Goal: Information Seeking & Learning: Compare options

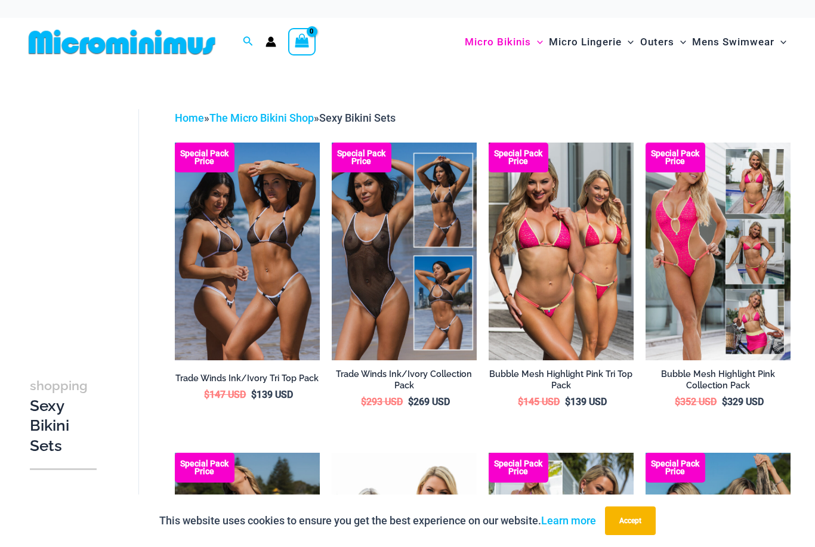
click at [655, 48] on span "Outers" at bounding box center [657, 42] width 34 height 30
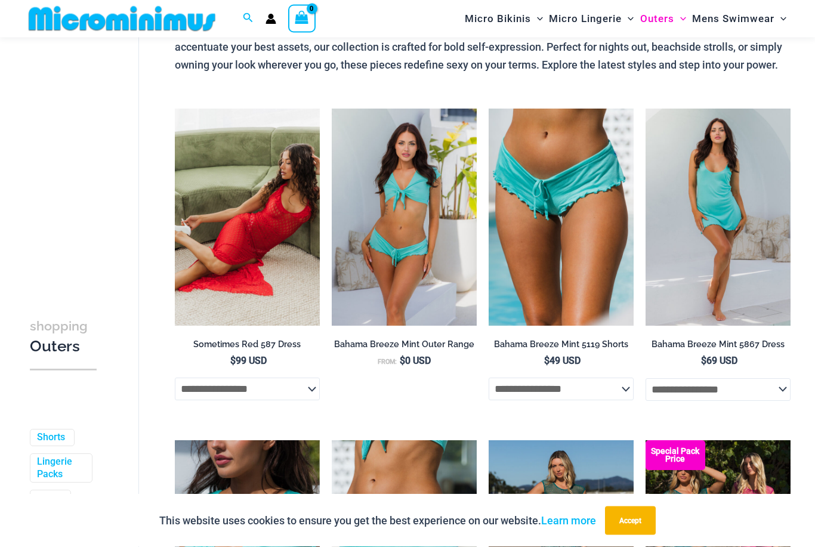
scroll to position [113, 0]
click at [175, 109] on img at bounding box center [175, 109] width 0 height 0
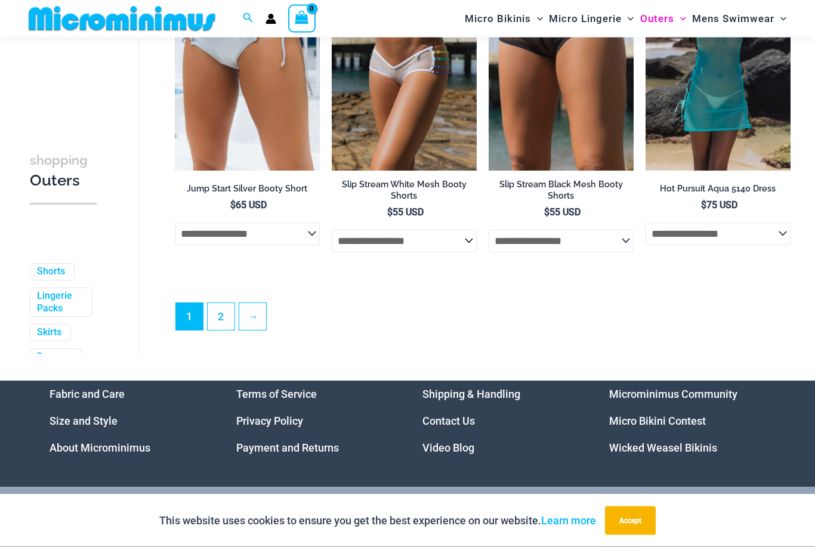
scroll to position [2612, 0]
click at [213, 314] on link "2" at bounding box center [221, 316] width 27 height 27
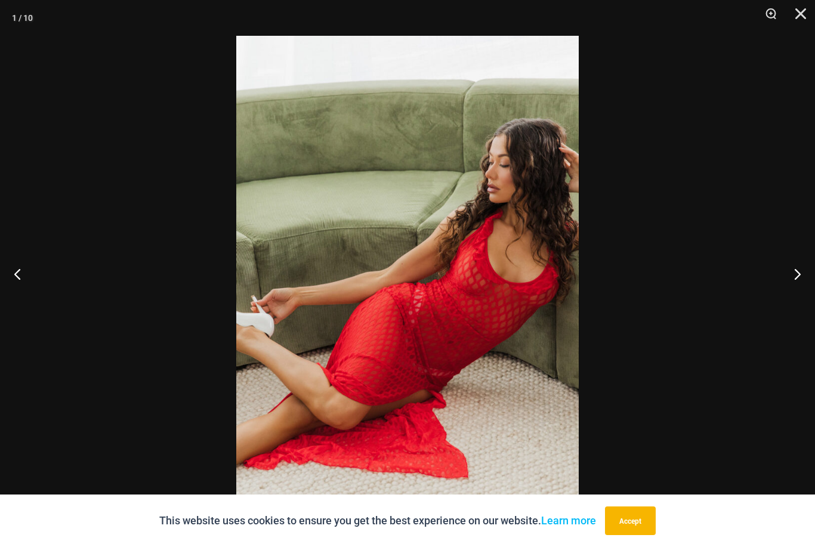
click at [796, 300] on button "Next" at bounding box center [792, 274] width 45 height 60
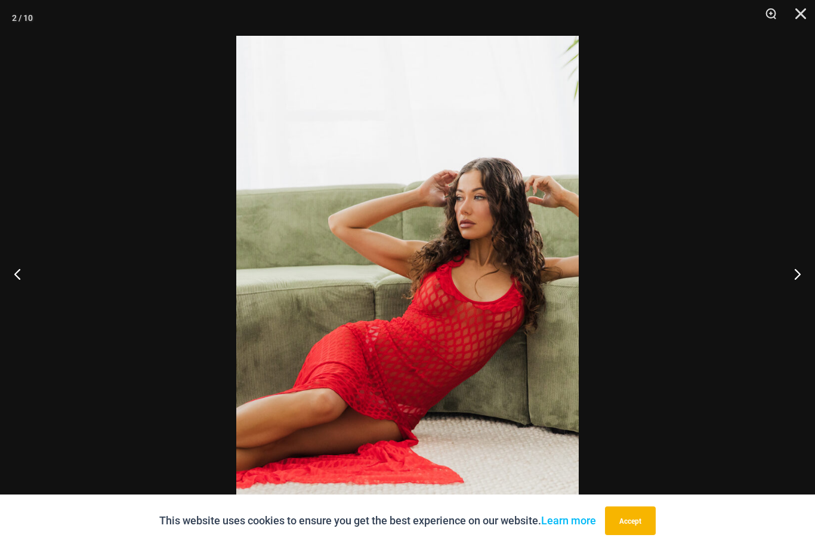
click at [799, 304] on button "Next" at bounding box center [792, 274] width 45 height 60
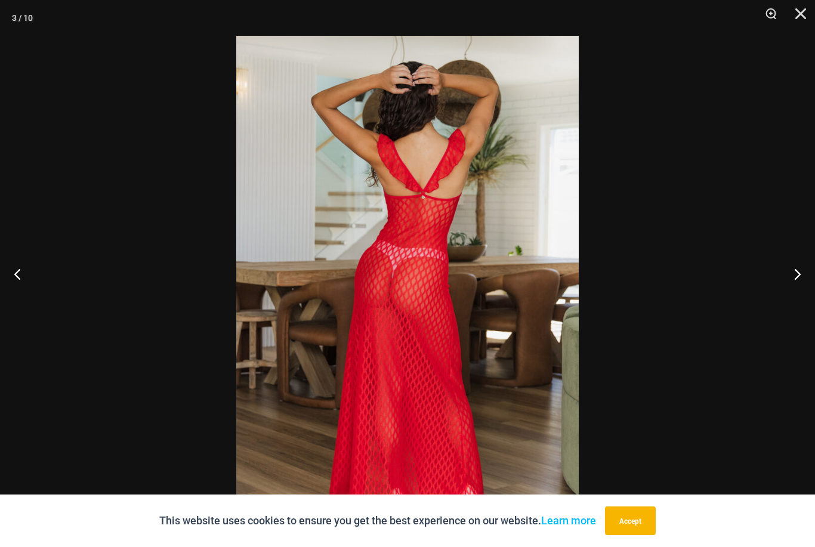
click at [794, 304] on button "Next" at bounding box center [792, 274] width 45 height 60
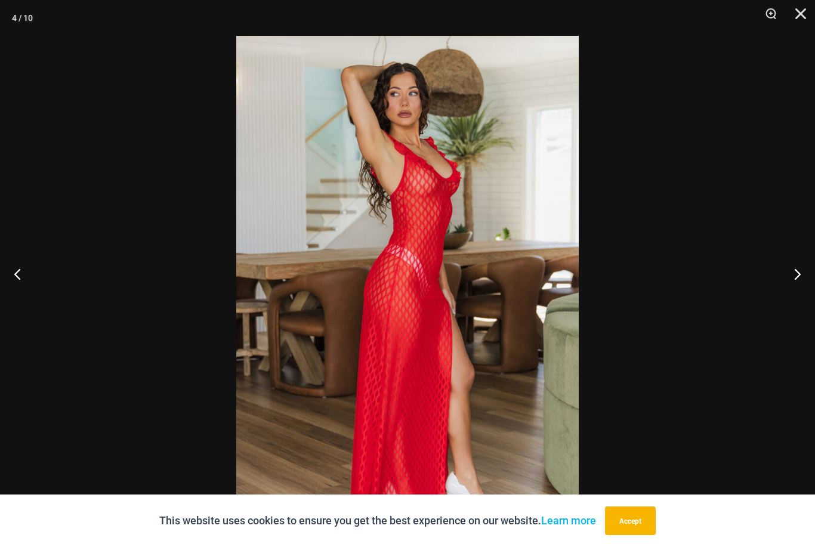
click at [791, 304] on button "Next" at bounding box center [792, 274] width 45 height 60
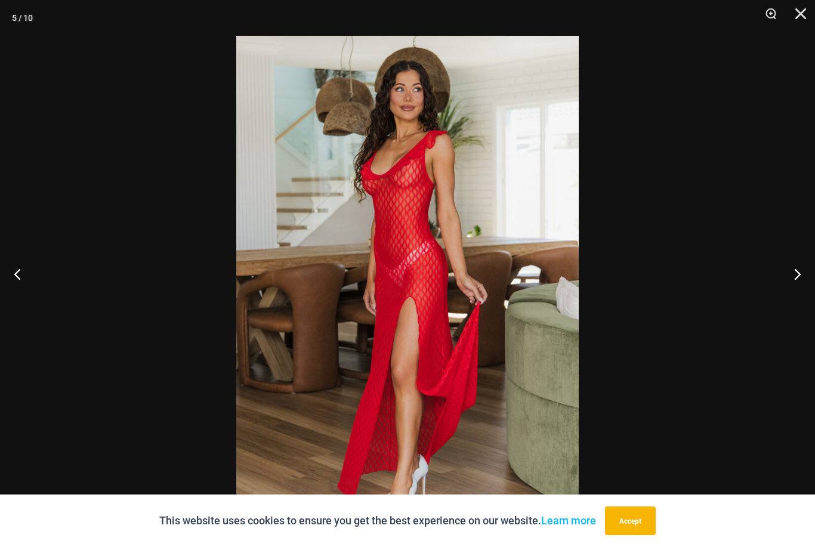
click at [790, 304] on button "Next" at bounding box center [792, 274] width 45 height 60
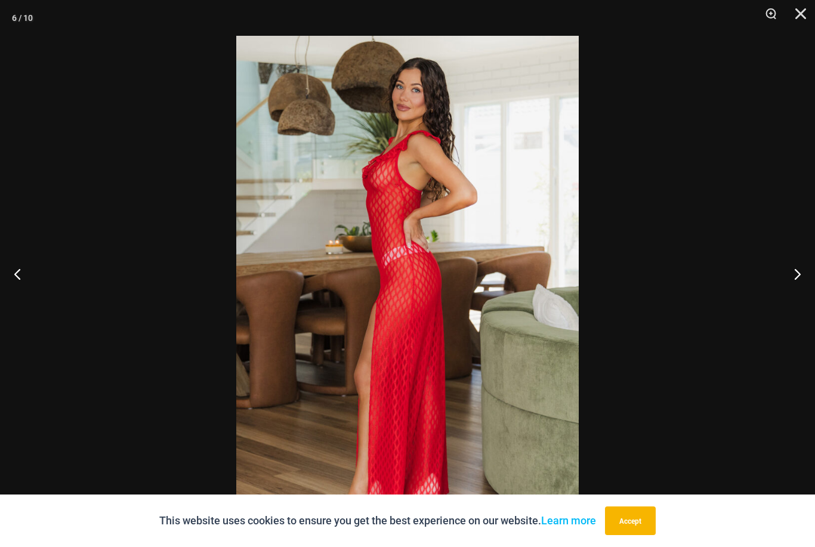
click at [777, 304] on button "Next" at bounding box center [792, 274] width 45 height 60
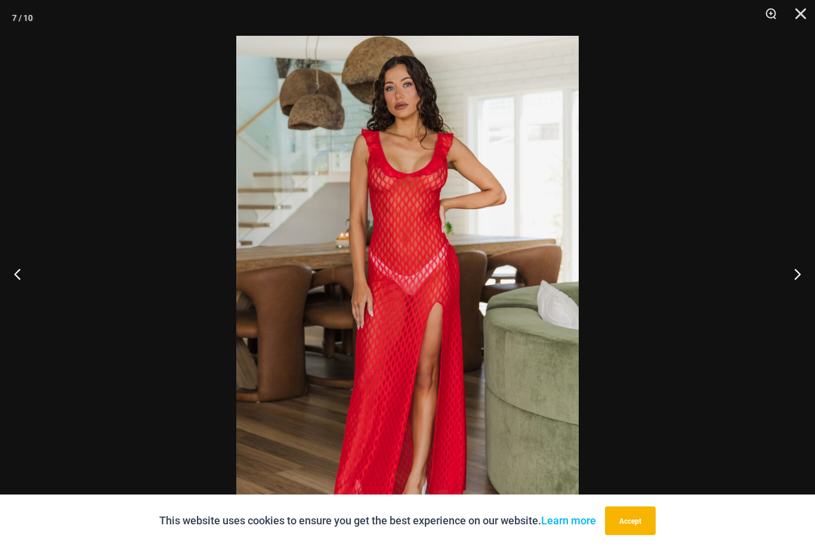
click at [781, 304] on button "Next" at bounding box center [792, 274] width 45 height 60
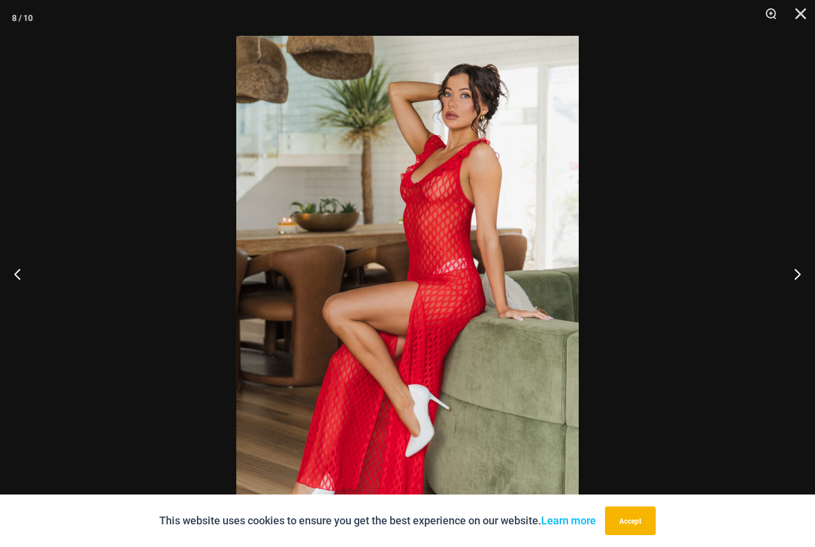
click at [794, 301] on button "Next" at bounding box center [792, 274] width 45 height 60
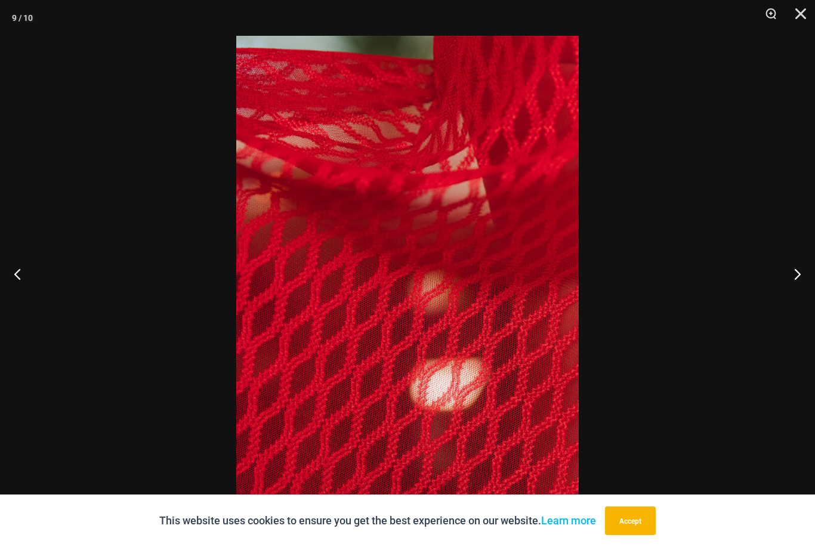
click at [791, 304] on button "Next" at bounding box center [792, 274] width 45 height 60
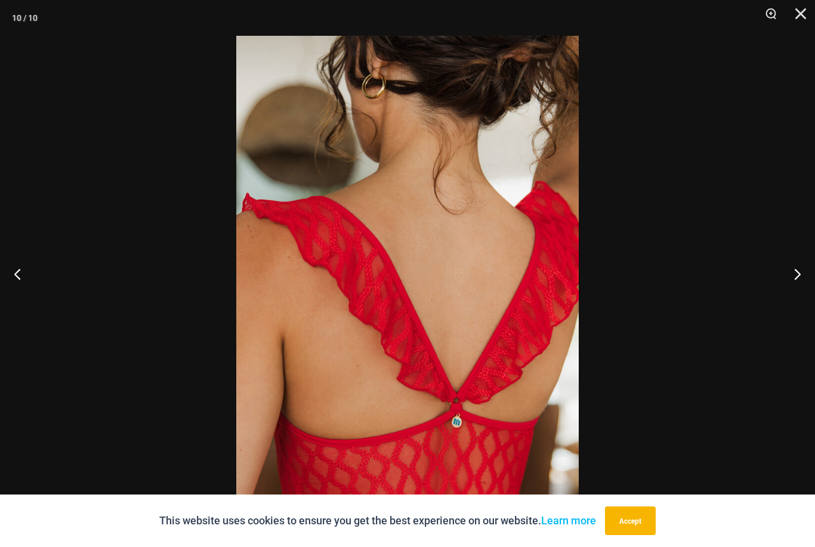
click at [796, 304] on button "Next" at bounding box center [792, 274] width 45 height 60
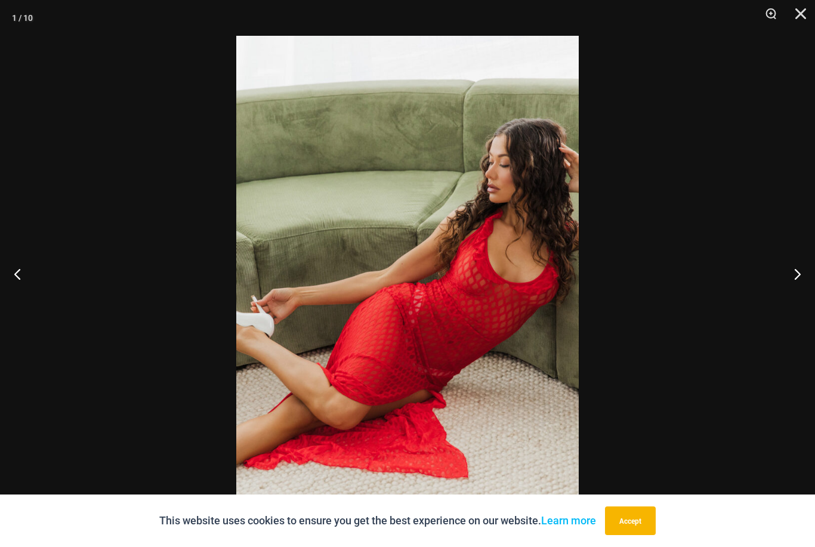
click at [793, 304] on button "Next" at bounding box center [792, 274] width 45 height 60
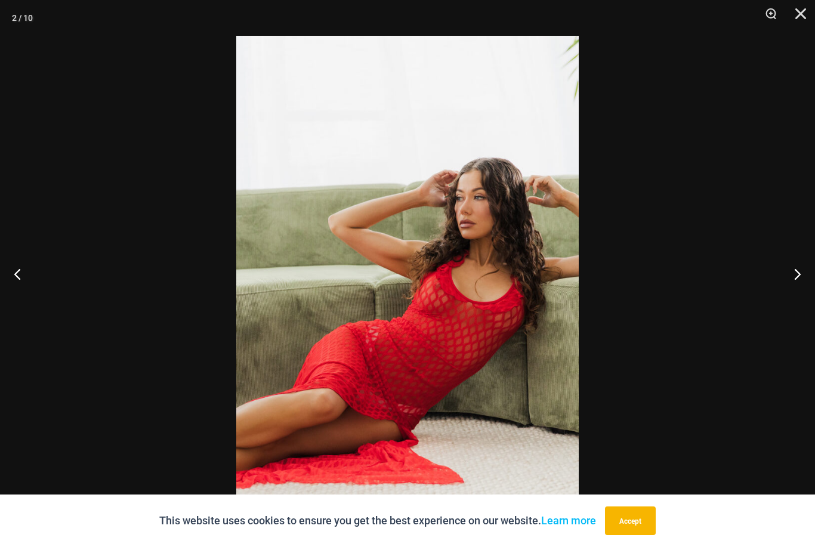
click at [796, 304] on button "Next" at bounding box center [792, 274] width 45 height 60
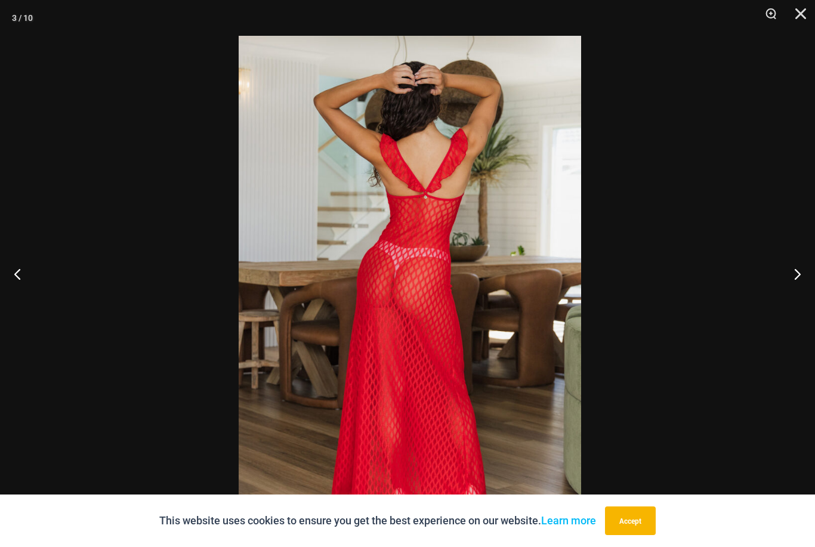
click at [794, 304] on button "Next" at bounding box center [792, 274] width 45 height 60
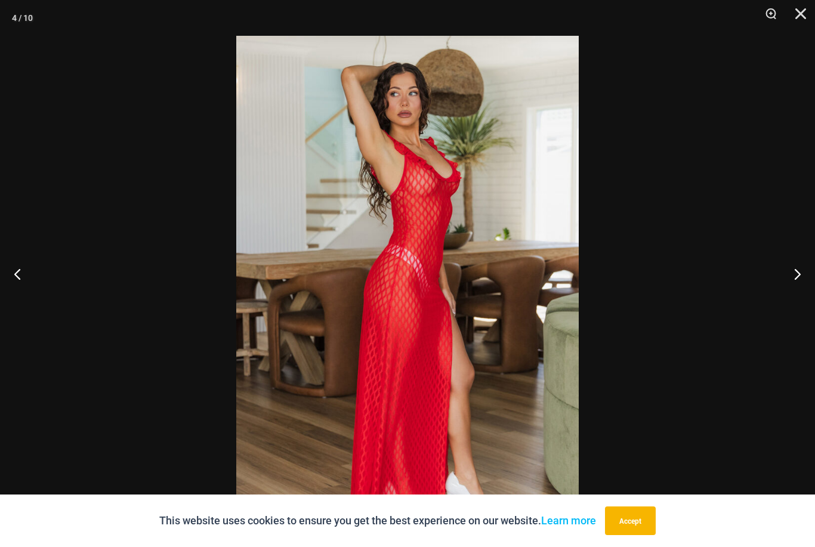
click at [787, 297] on button "Next" at bounding box center [792, 274] width 45 height 60
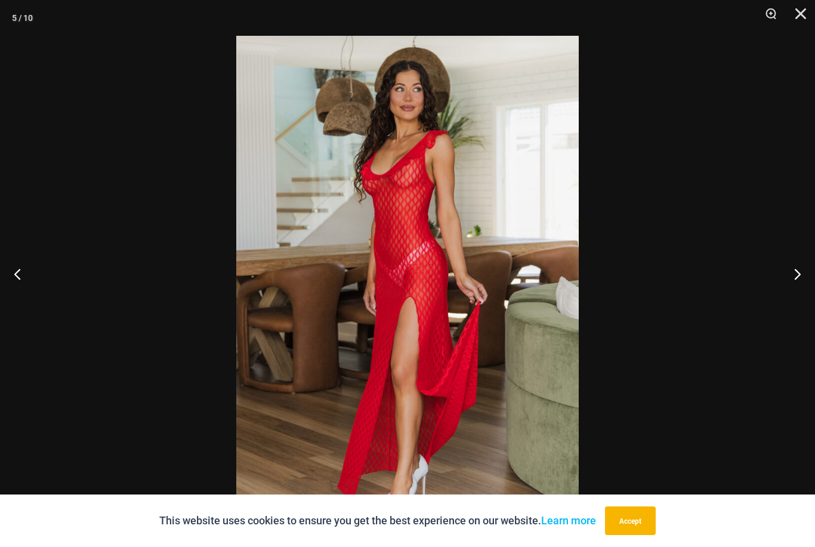
click at [799, 299] on button "Next" at bounding box center [792, 274] width 45 height 60
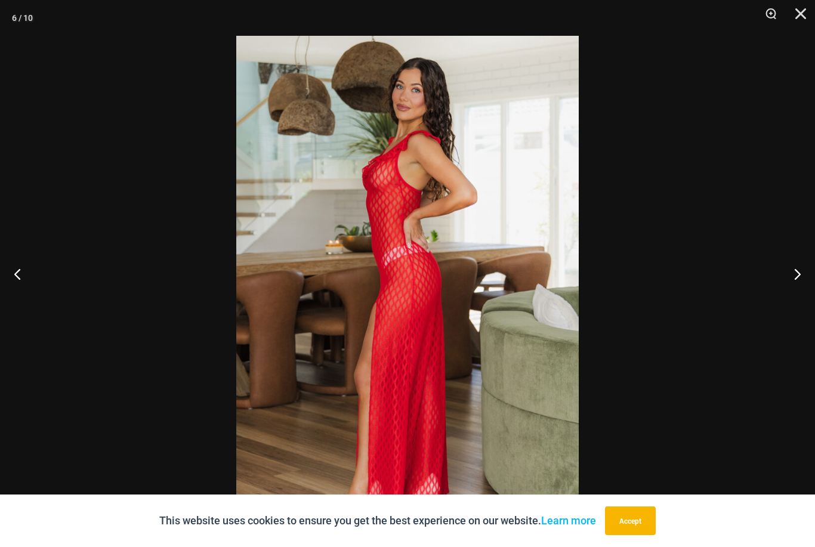
click at [795, 14] on button "Close" at bounding box center [796, 18] width 30 height 36
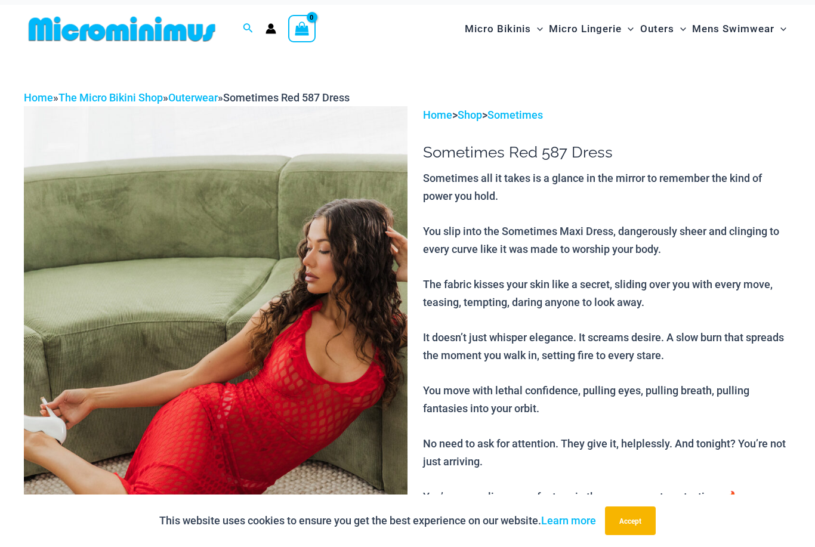
scroll to position [0, 0]
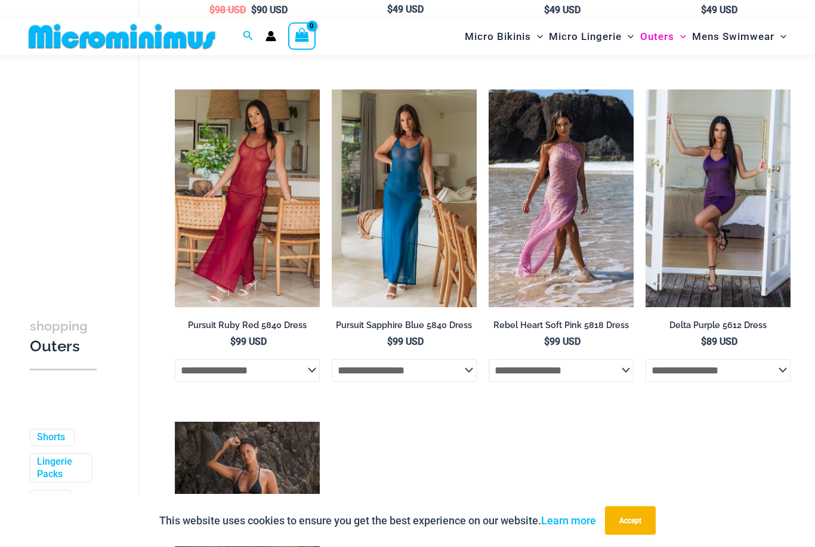
scroll to position [1016, 0]
click at [332, 89] on img at bounding box center [332, 89] width 0 height 0
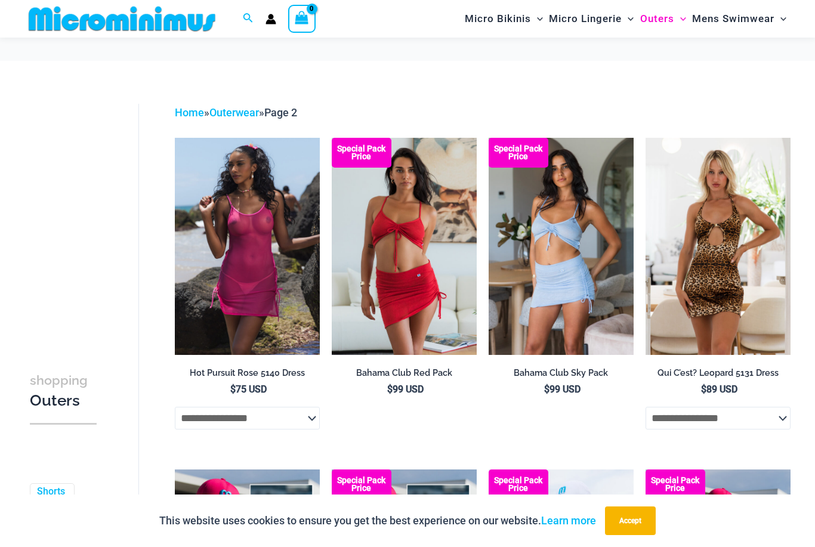
scroll to position [1054, 0]
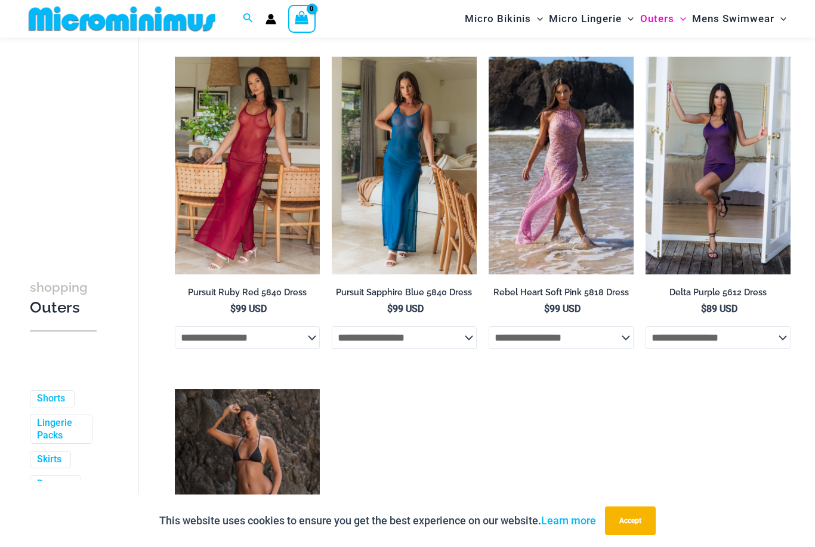
click at [488, 57] on img at bounding box center [488, 57] width 0 height 0
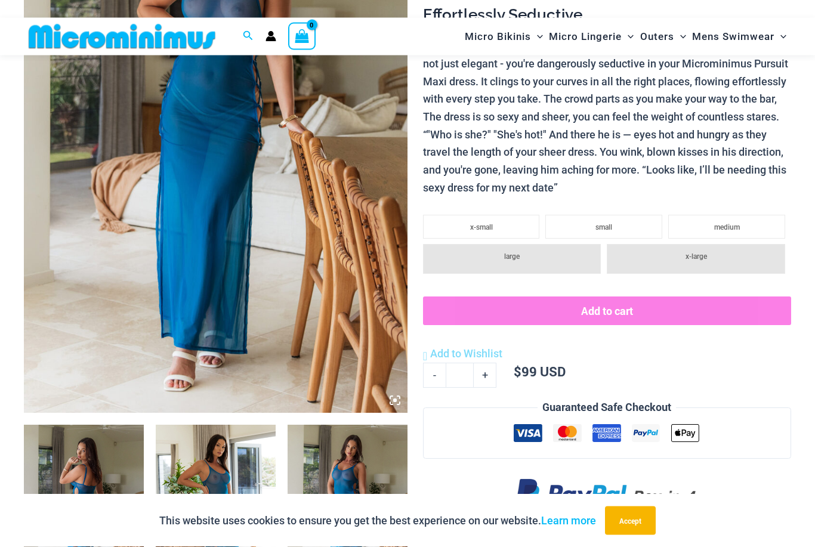
scroll to position [267, 0]
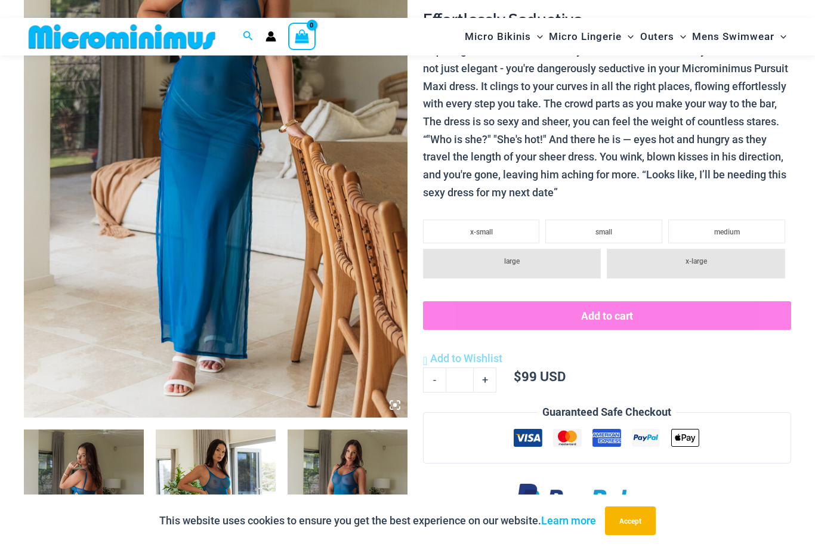
click at [146, 176] on img at bounding box center [215, 129] width 383 height 575
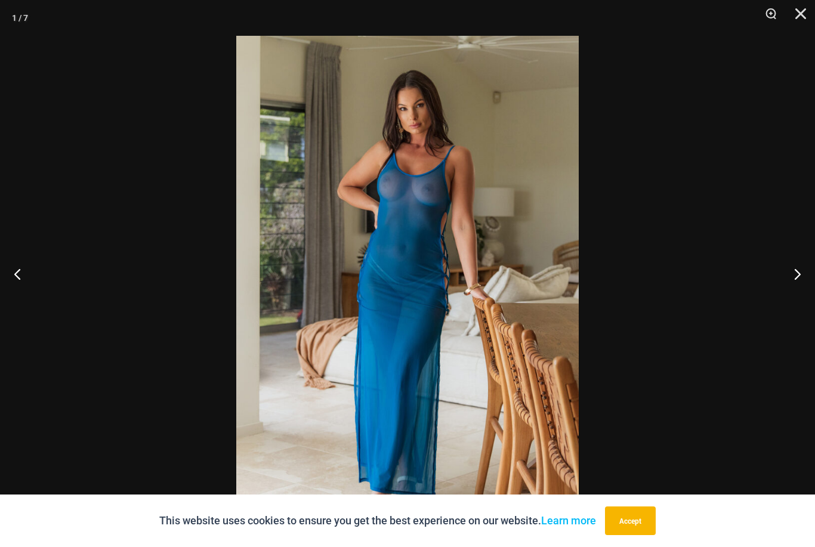
click at [787, 304] on button "Next" at bounding box center [792, 274] width 45 height 60
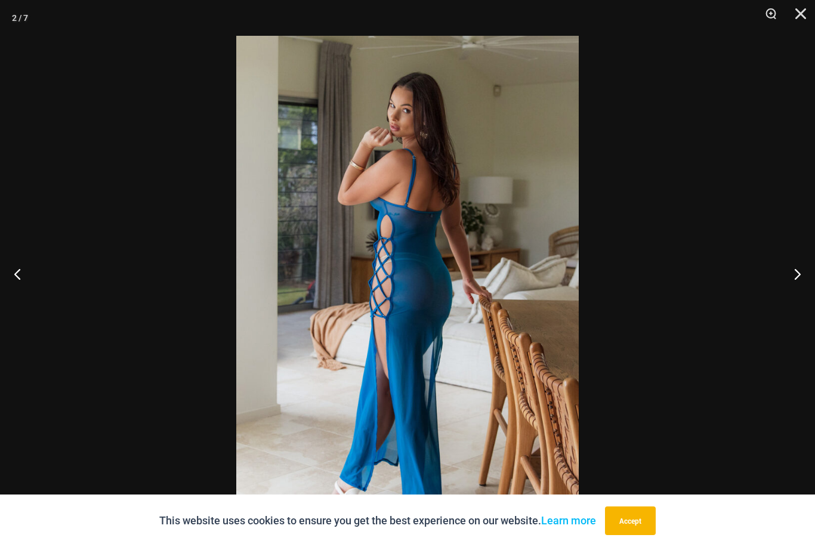
click at [785, 296] on button "Next" at bounding box center [792, 274] width 45 height 60
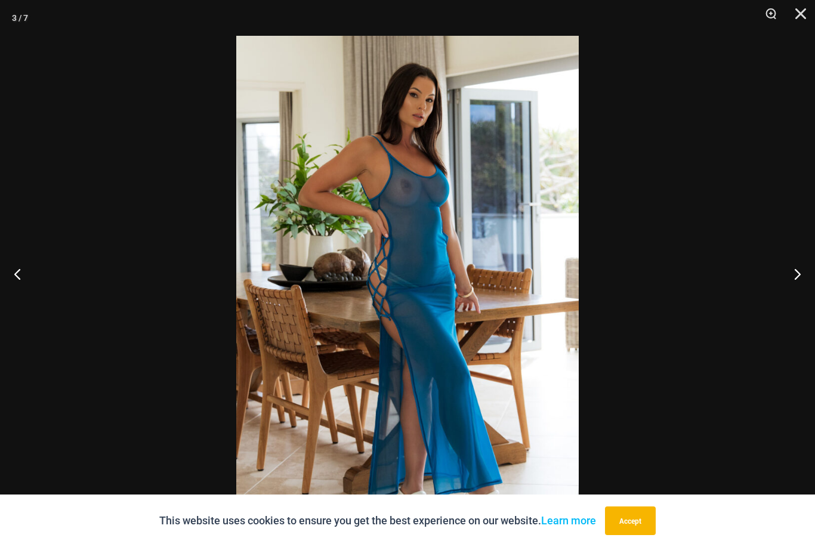
click at [785, 296] on button "Next" at bounding box center [792, 274] width 45 height 60
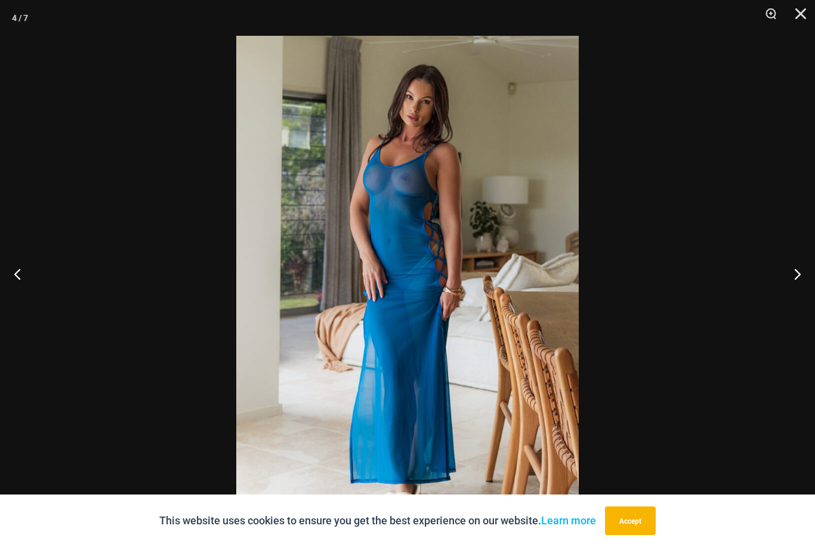
click at [786, 295] on button "Next" at bounding box center [792, 274] width 45 height 60
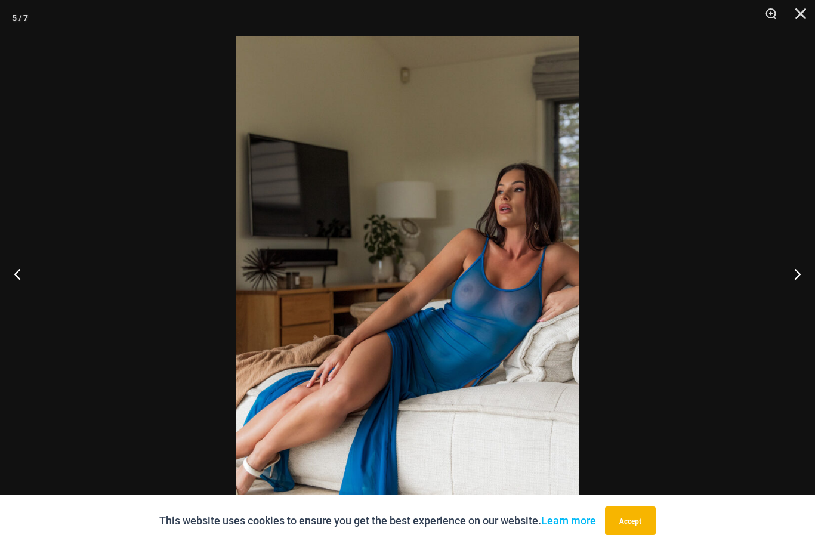
click at [787, 295] on button "Next" at bounding box center [792, 274] width 45 height 60
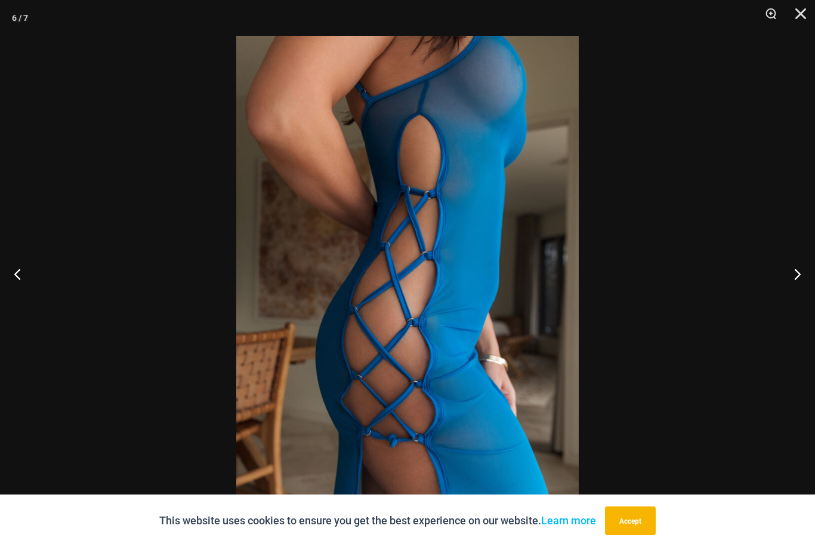
click at [782, 296] on button "Next" at bounding box center [792, 274] width 45 height 60
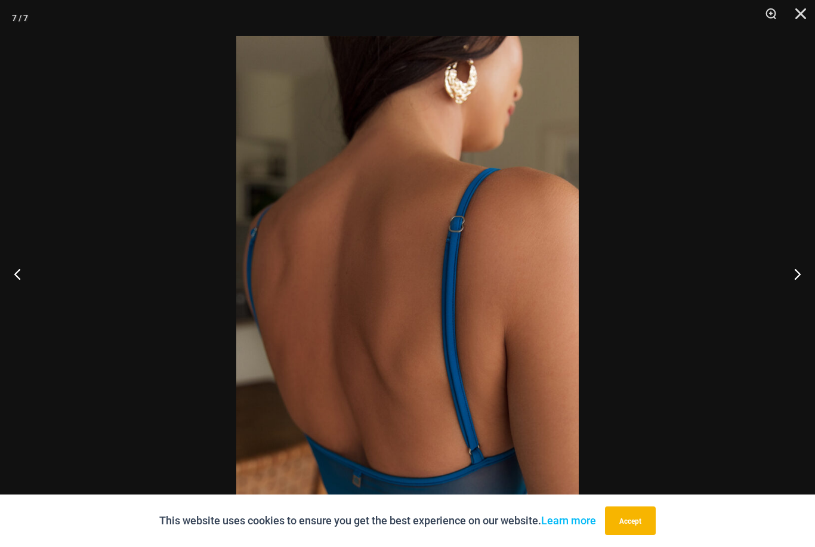
click at [783, 296] on button "Next" at bounding box center [792, 274] width 45 height 60
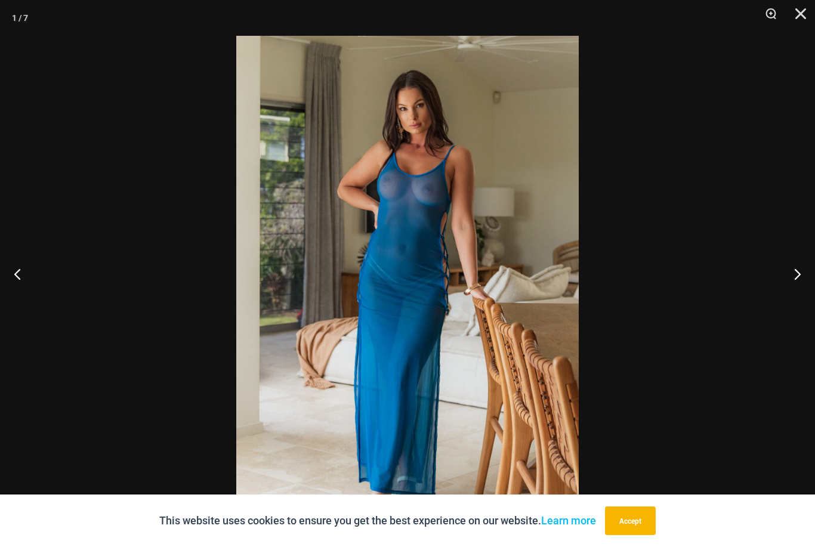
click at [783, 295] on button "Next" at bounding box center [792, 274] width 45 height 60
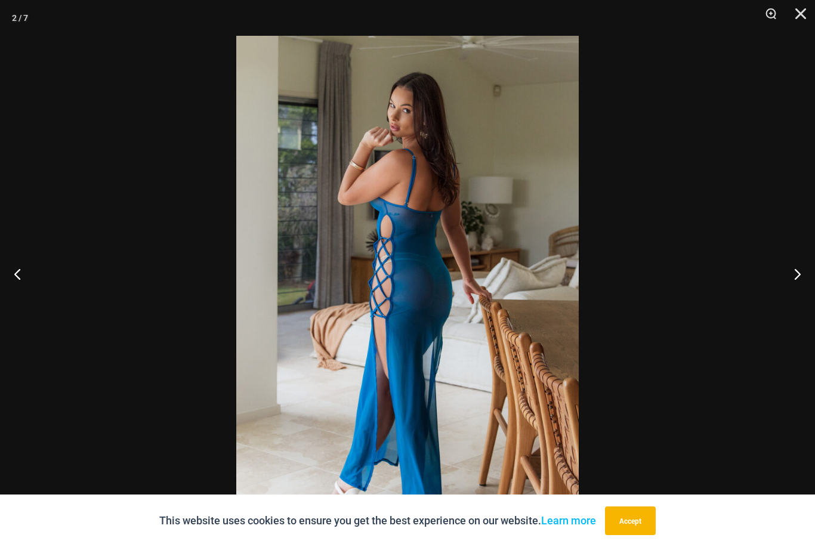
click at [778, 297] on button "Next" at bounding box center [792, 274] width 45 height 60
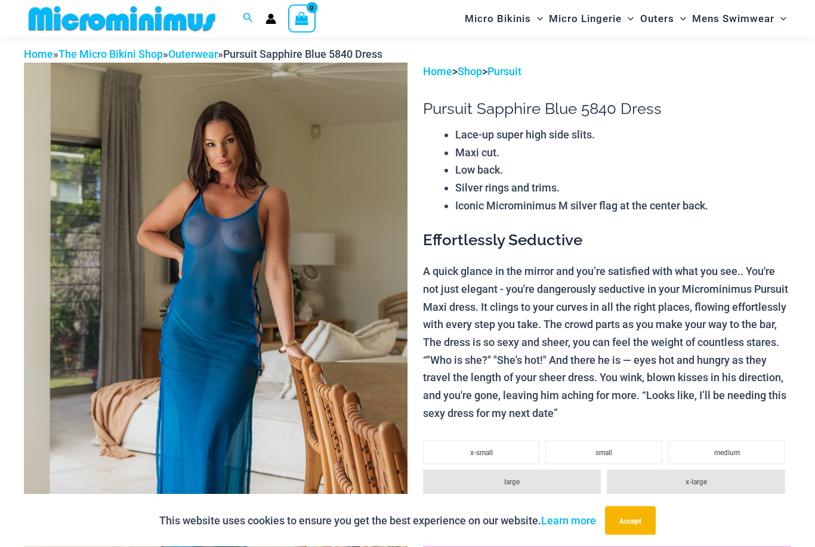
scroll to position [0, 0]
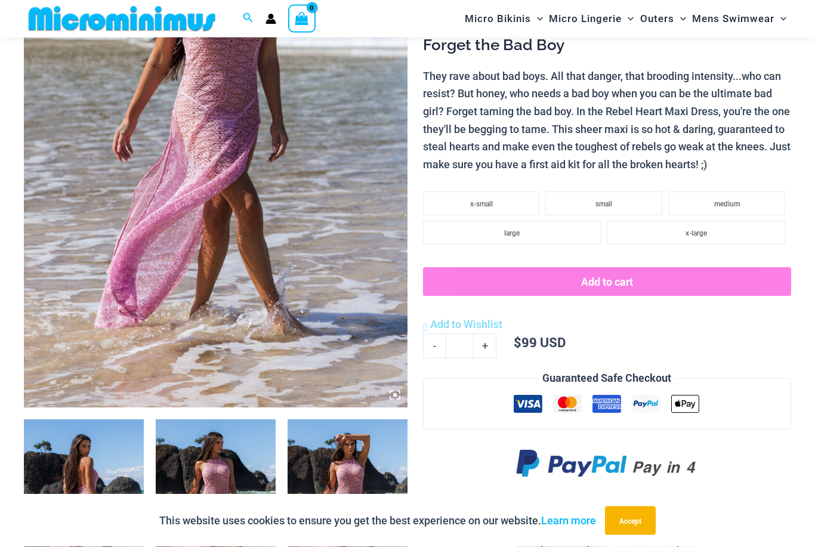
scroll to position [274, 0]
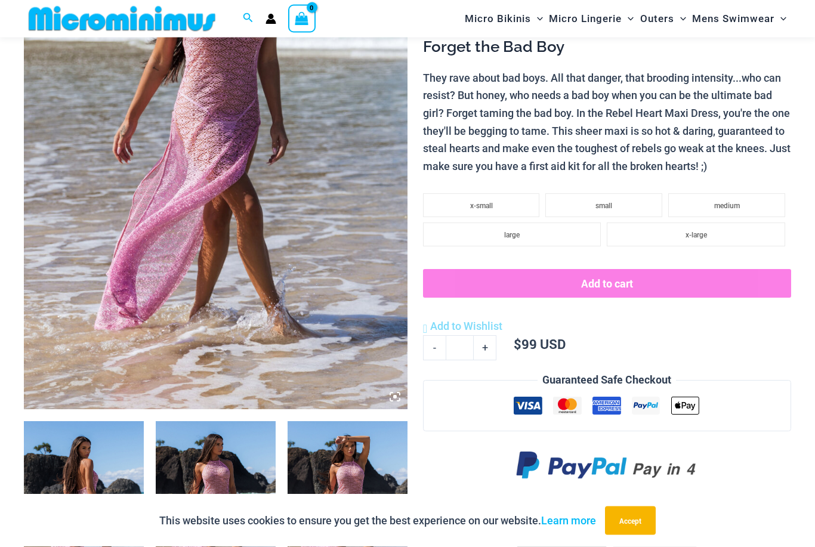
click at [131, 172] on img at bounding box center [215, 121] width 383 height 575
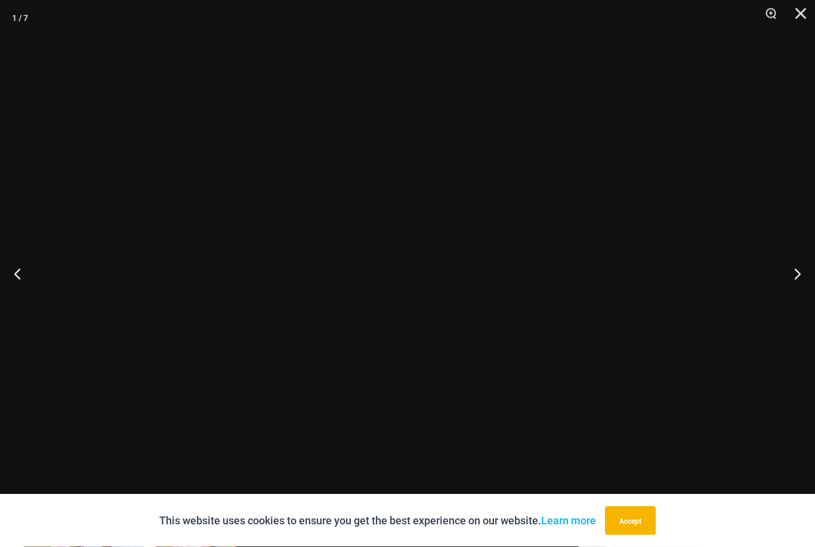
scroll to position [275, 0]
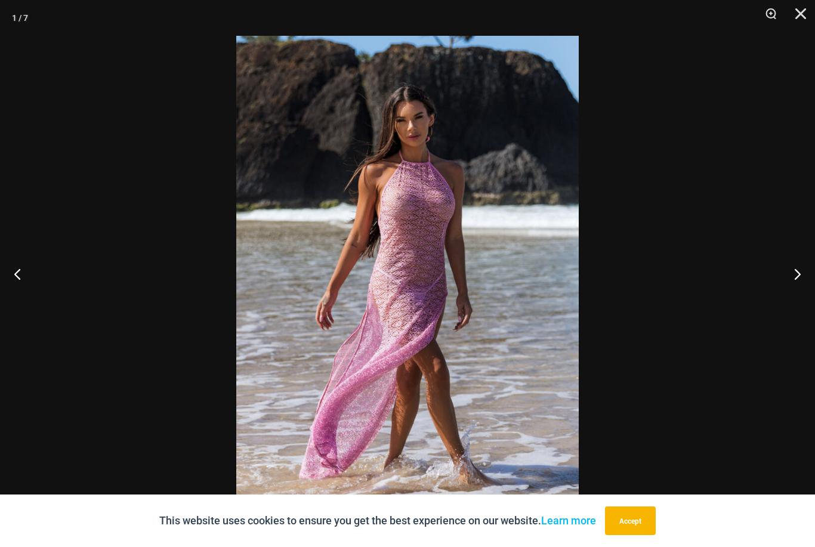
click at [770, 304] on button "Next" at bounding box center [792, 274] width 45 height 60
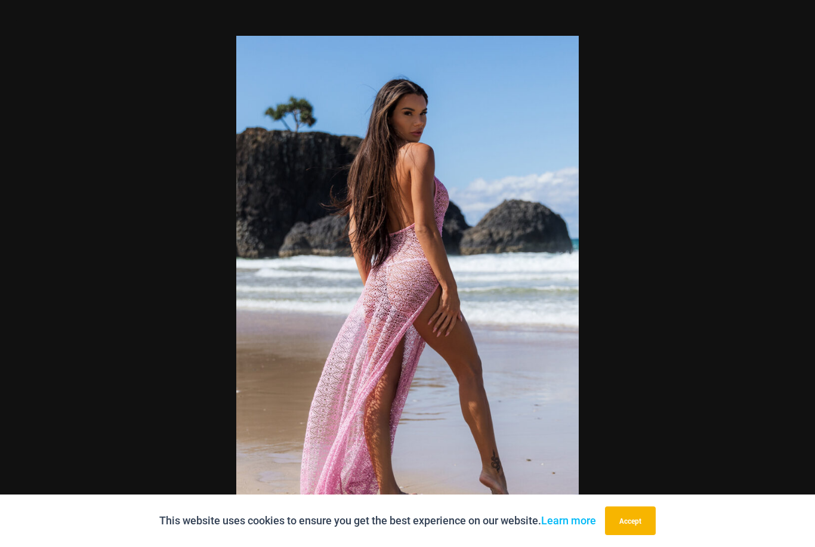
click at [781, 298] on div at bounding box center [407, 273] width 815 height 547
click at [797, 298] on button "Next" at bounding box center [792, 274] width 45 height 60
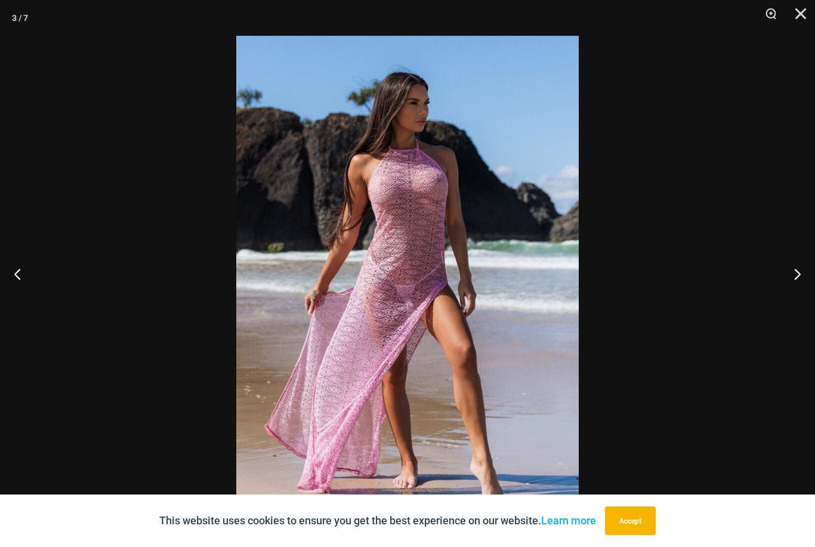
click at [796, 292] on button "Next" at bounding box center [792, 274] width 45 height 60
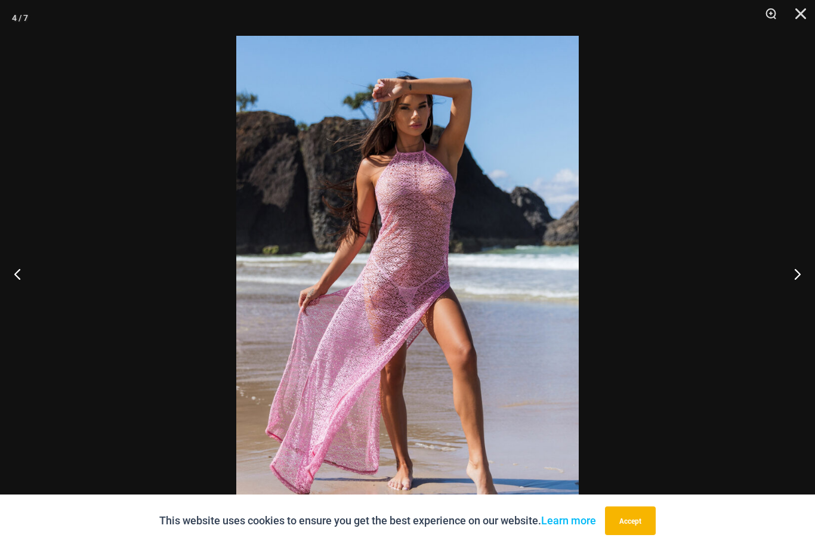
click at [796, 290] on button "Next" at bounding box center [792, 274] width 45 height 60
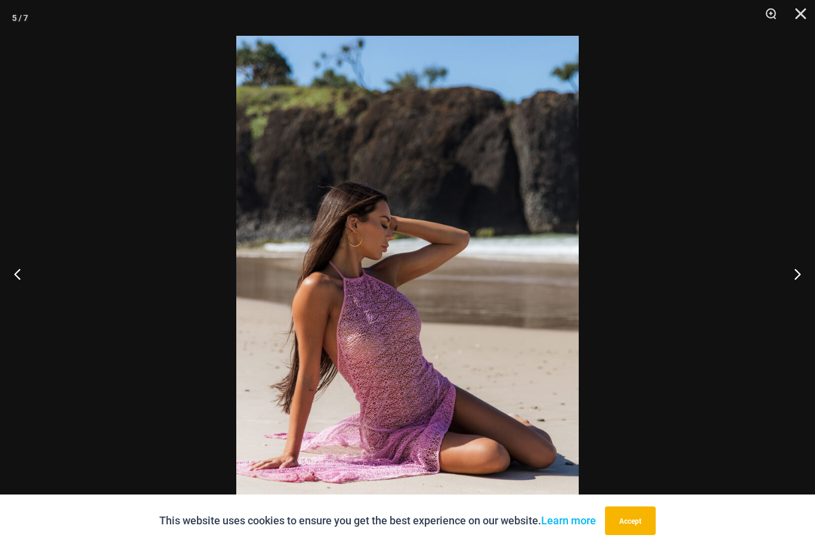
click at [795, 293] on button "Next" at bounding box center [792, 274] width 45 height 60
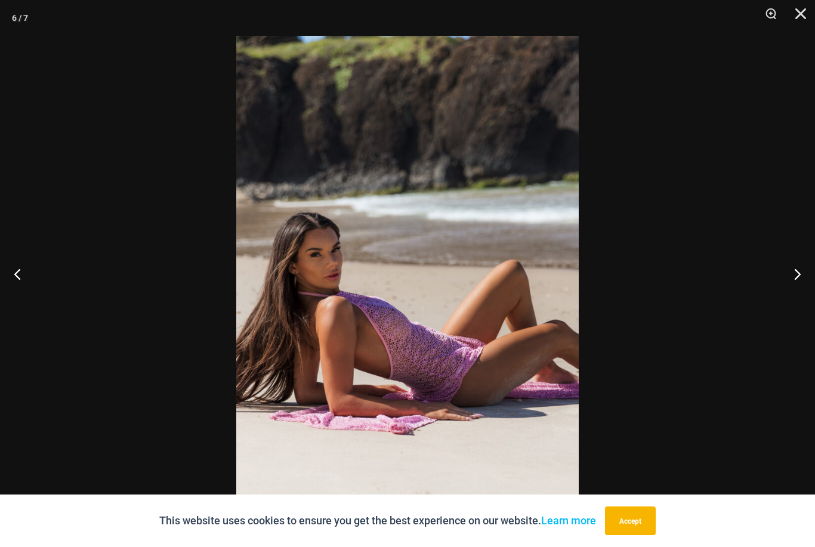
click at [793, 296] on button "Next" at bounding box center [792, 274] width 45 height 60
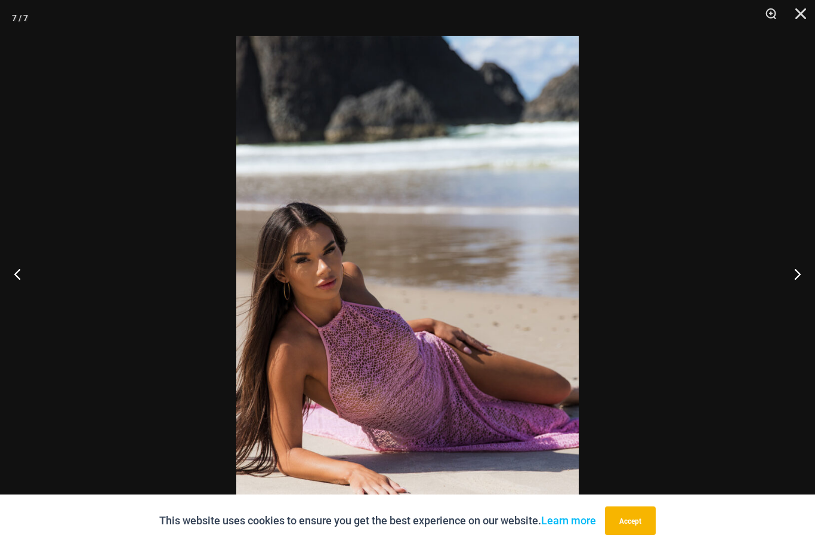
click at [791, 293] on button "Next" at bounding box center [792, 274] width 45 height 60
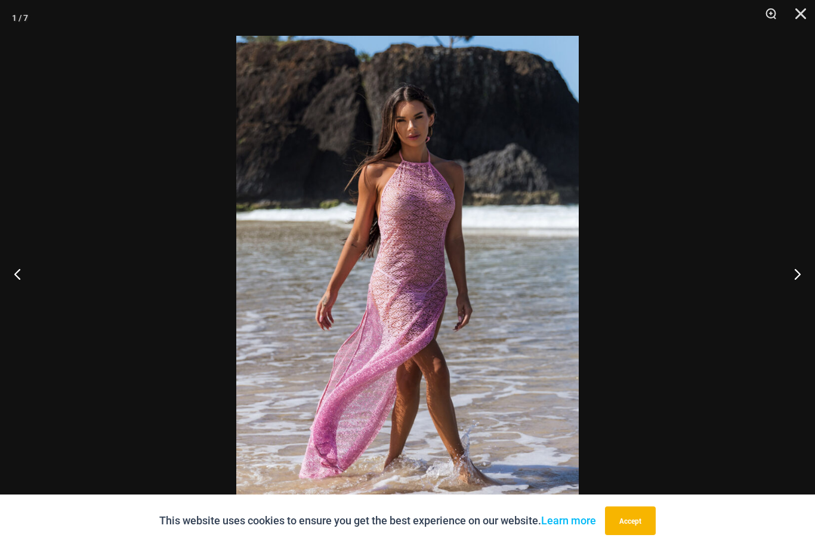
click at [789, 292] on button "Next" at bounding box center [792, 274] width 45 height 60
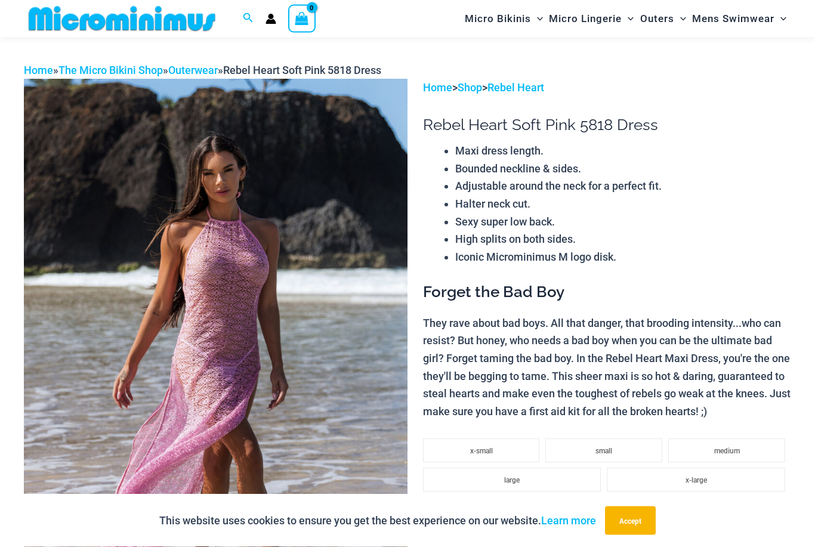
scroll to position [0, 0]
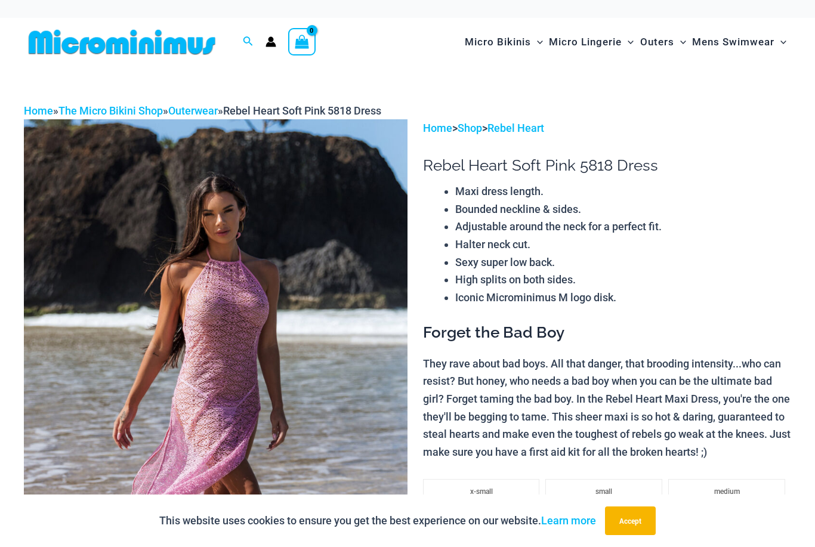
click at [510, 38] on span "Micro Bikinis" at bounding box center [498, 42] width 66 height 30
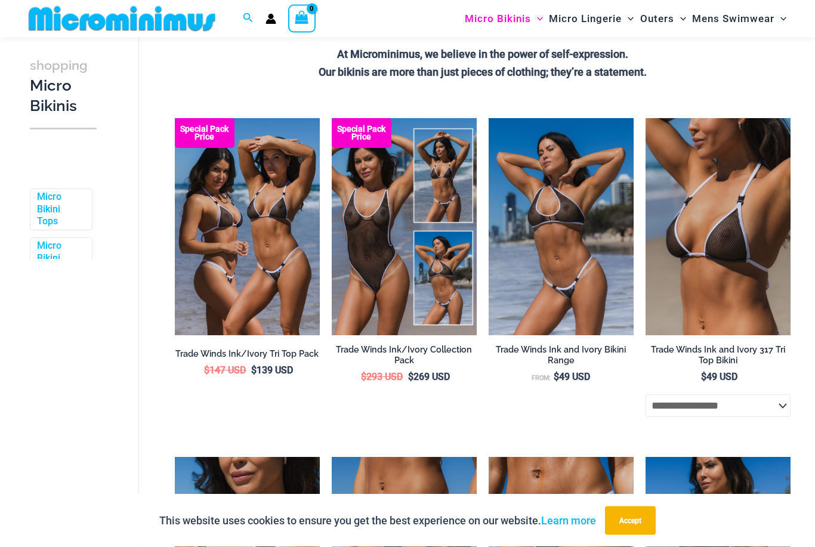
scroll to position [310, 0]
click at [175, 118] on img at bounding box center [175, 118] width 0 height 0
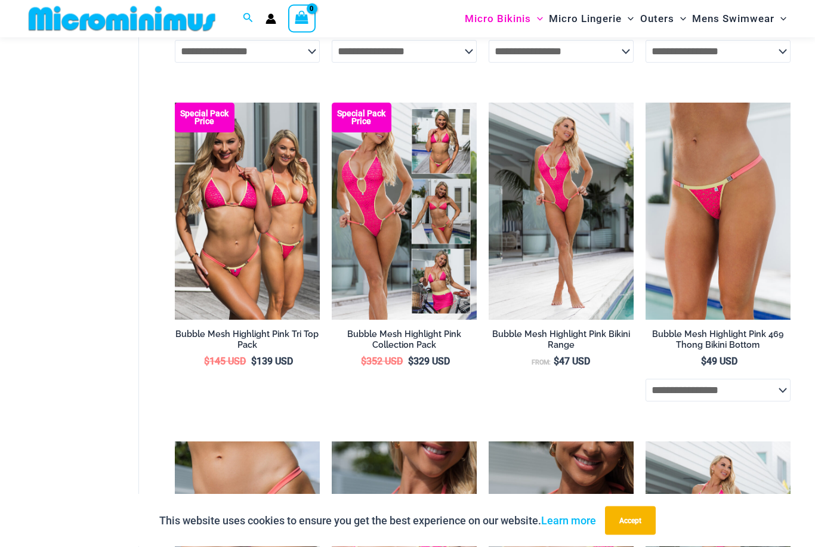
scroll to position [1002, 0]
click at [488, 103] on img at bounding box center [488, 103] width 0 height 0
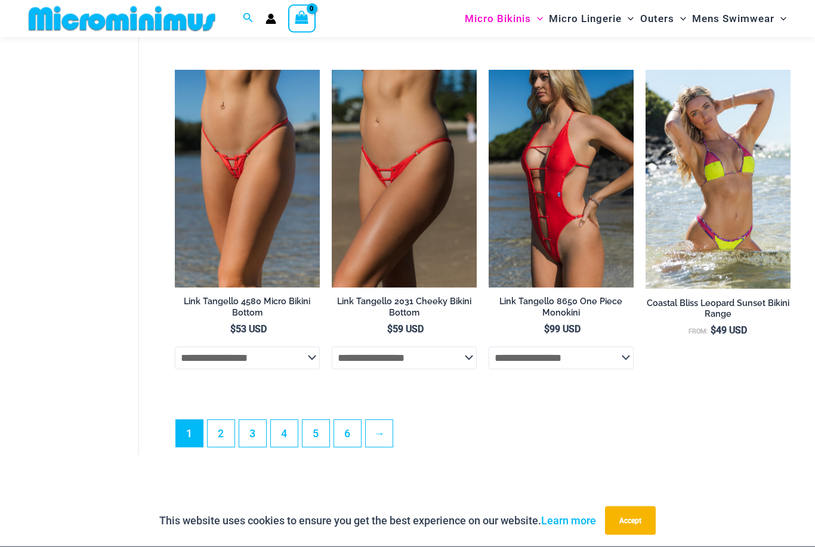
scroll to position [2693, 0]
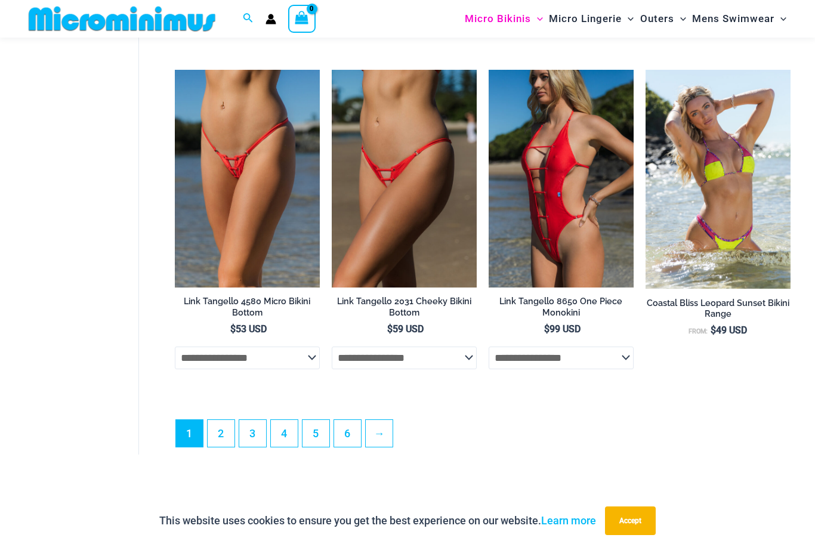
click at [332, 70] on img at bounding box center [332, 70] width 0 height 0
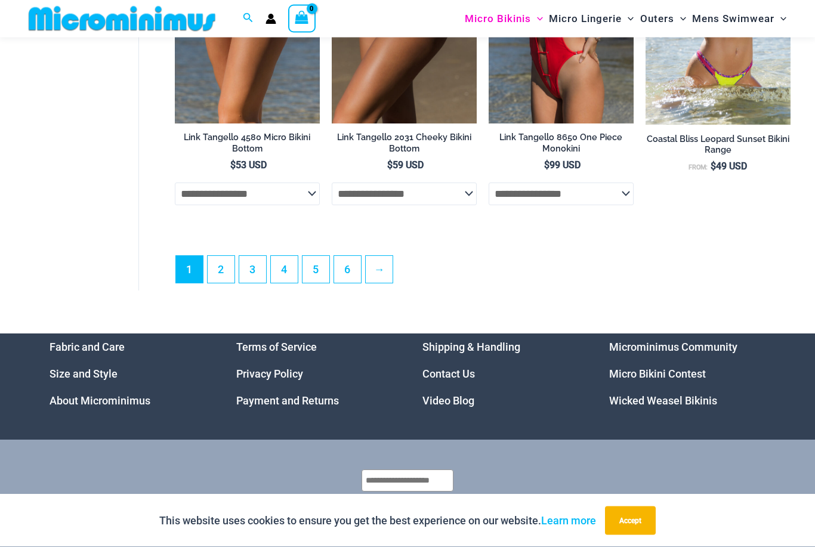
scroll to position [2857, 0]
click at [219, 274] on link "2" at bounding box center [221, 269] width 27 height 27
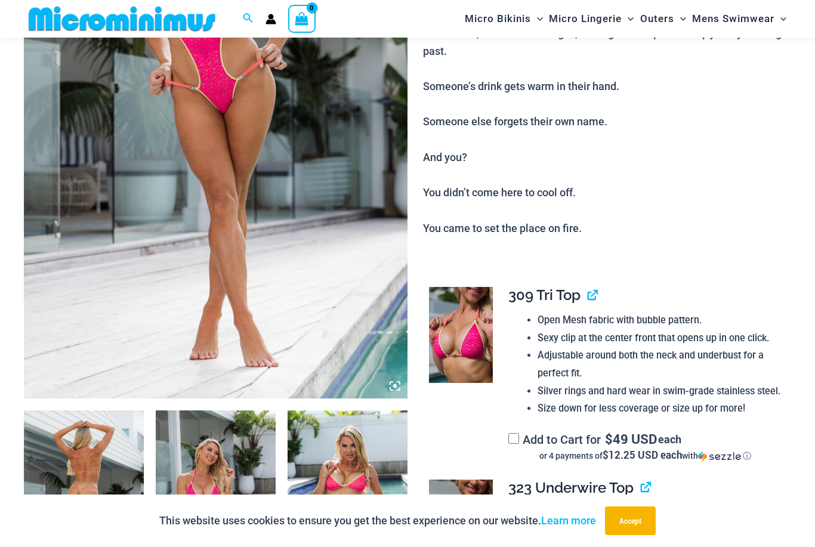
scroll to position [283, 0]
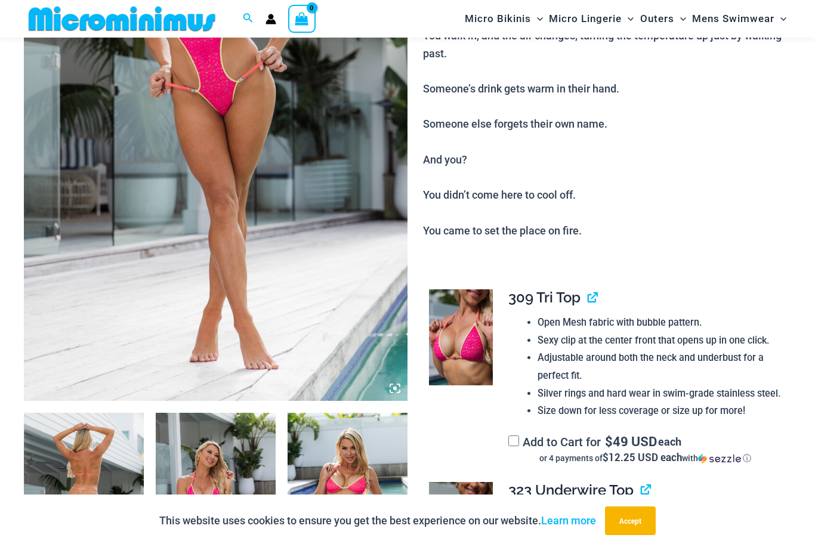
click at [202, 116] on img at bounding box center [215, 112] width 383 height 575
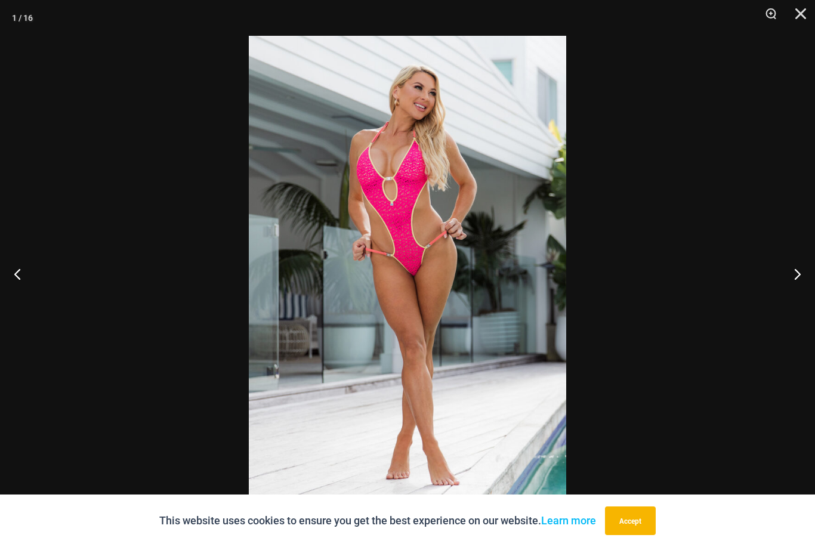
click at [30, 281] on button "Previous" at bounding box center [22, 274] width 45 height 60
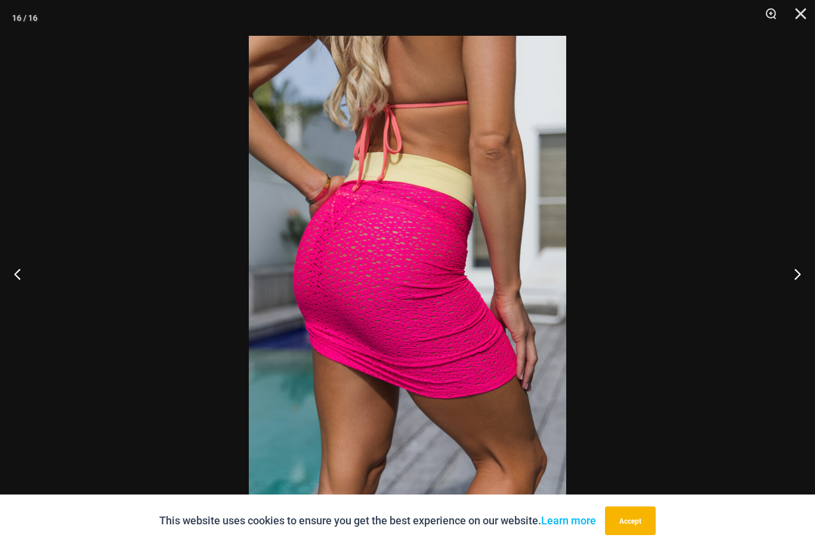
click at [29, 281] on button "Previous" at bounding box center [22, 274] width 45 height 60
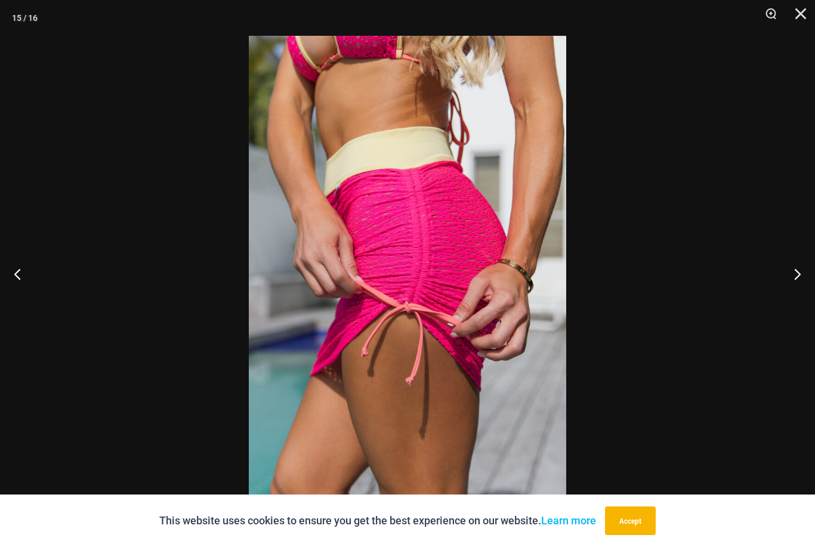
click at [32, 285] on button "Previous" at bounding box center [22, 274] width 45 height 60
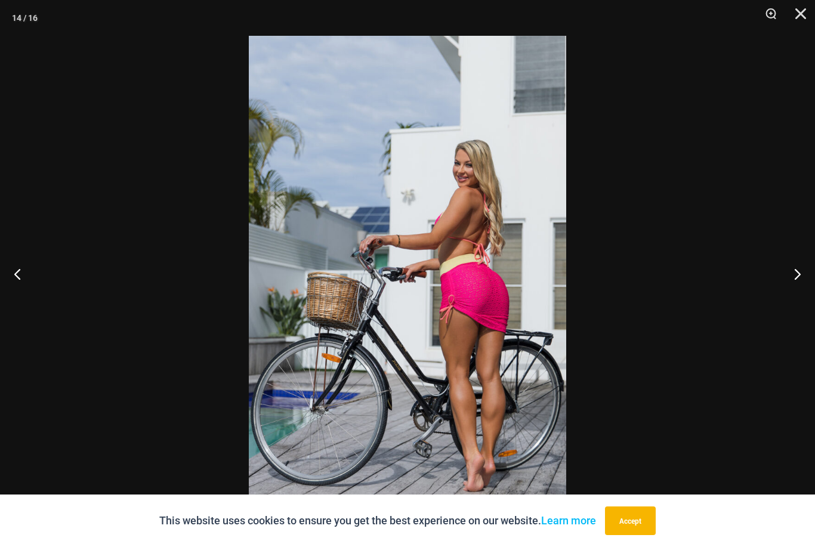
click at [33, 283] on button "Previous" at bounding box center [22, 274] width 45 height 60
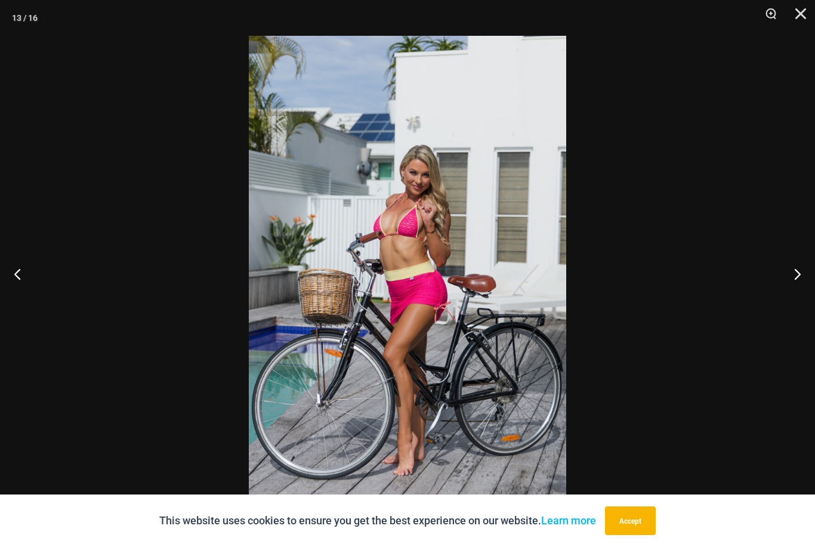
click at [32, 283] on button "Previous" at bounding box center [22, 274] width 45 height 60
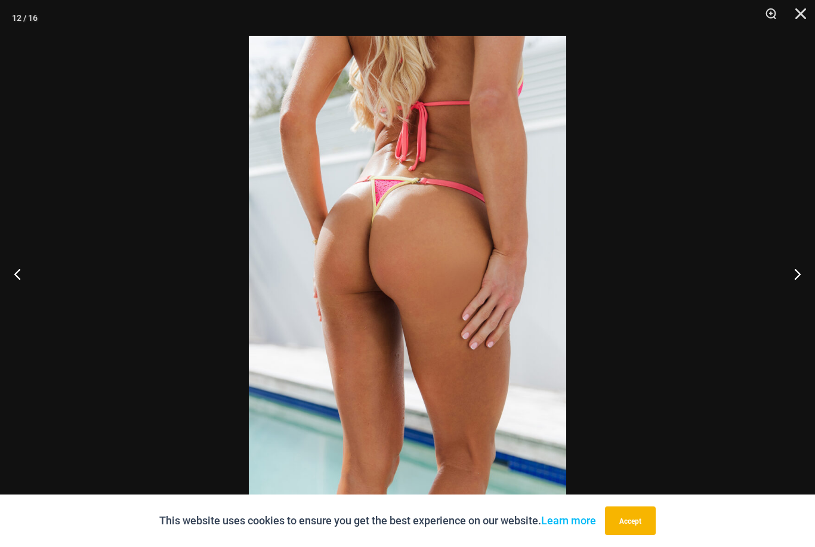
click at [34, 282] on button "Previous" at bounding box center [22, 274] width 45 height 60
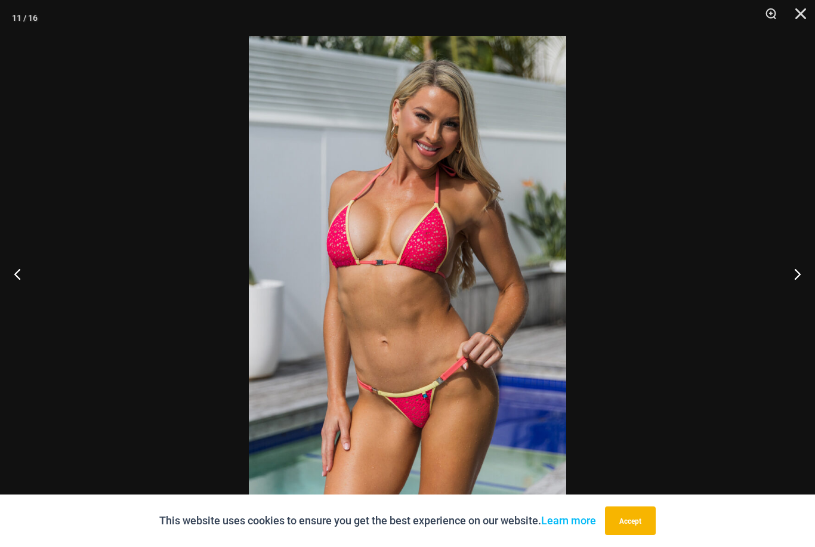
click at [30, 284] on button "Previous" at bounding box center [22, 274] width 45 height 60
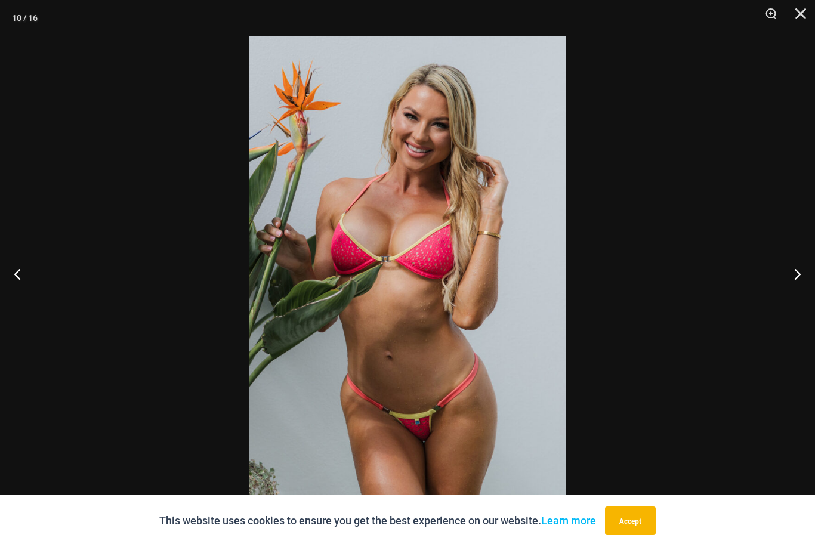
click at [34, 301] on button "Previous" at bounding box center [22, 274] width 45 height 60
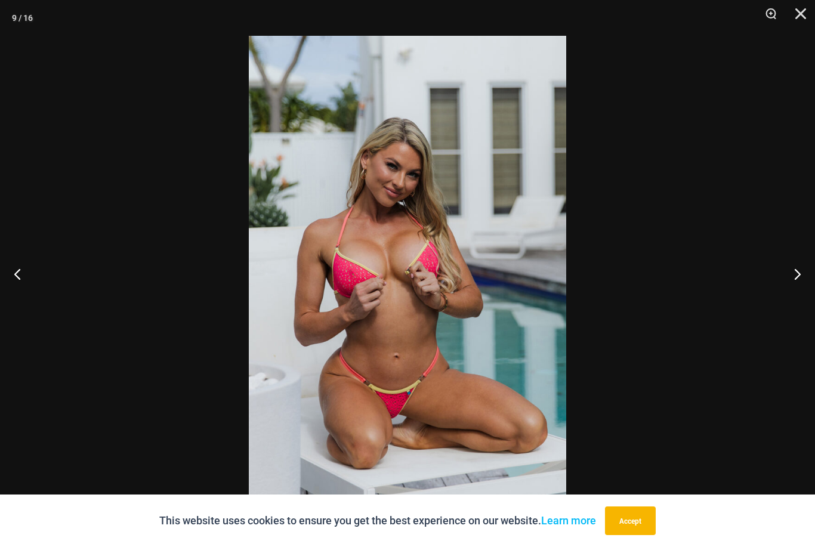
scroll to position [0, 0]
click at [20, 287] on button "Previous" at bounding box center [22, 274] width 45 height 60
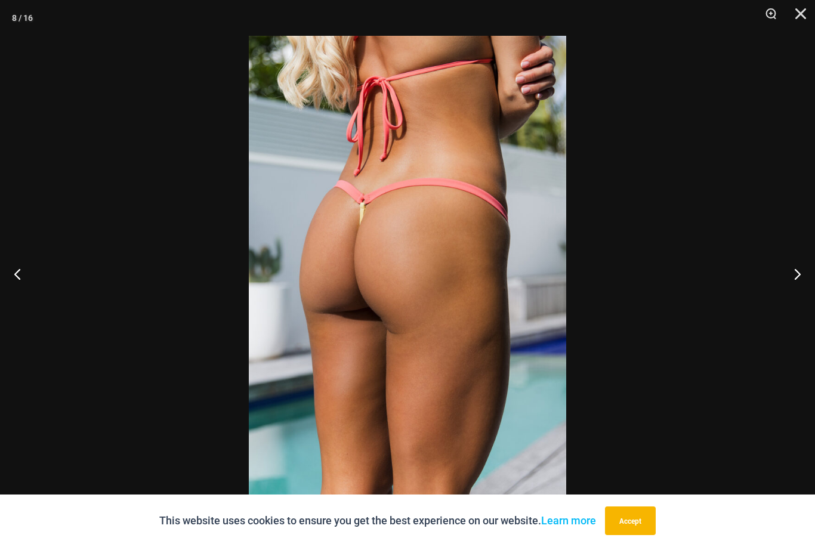
click at [23, 279] on button "Previous" at bounding box center [22, 274] width 45 height 60
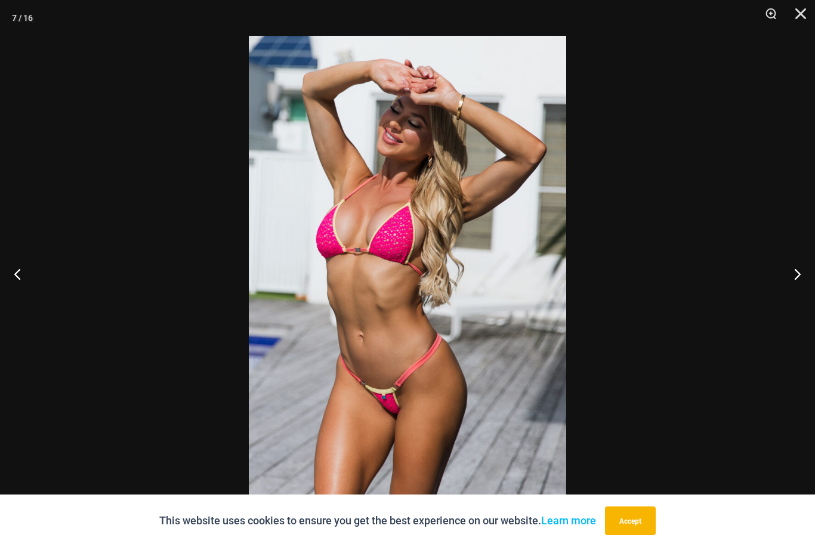
click at [23, 278] on button "Previous" at bounding box center [22, 274] width 45 height 60
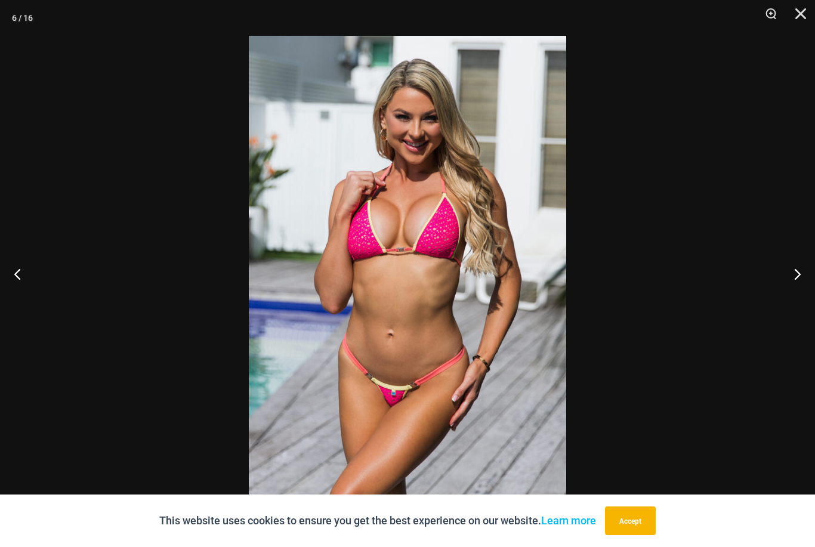
click at [23, 274] on button "Previous" at bounding box center [22, 274] width 45 height 60
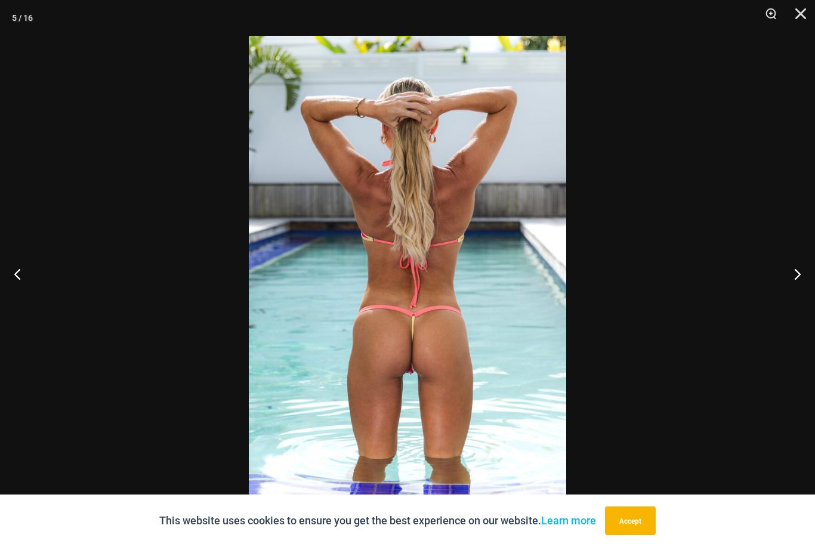
click at [23, 275] on button "Previous" at bounding box center [22, 274] width 45 height 60
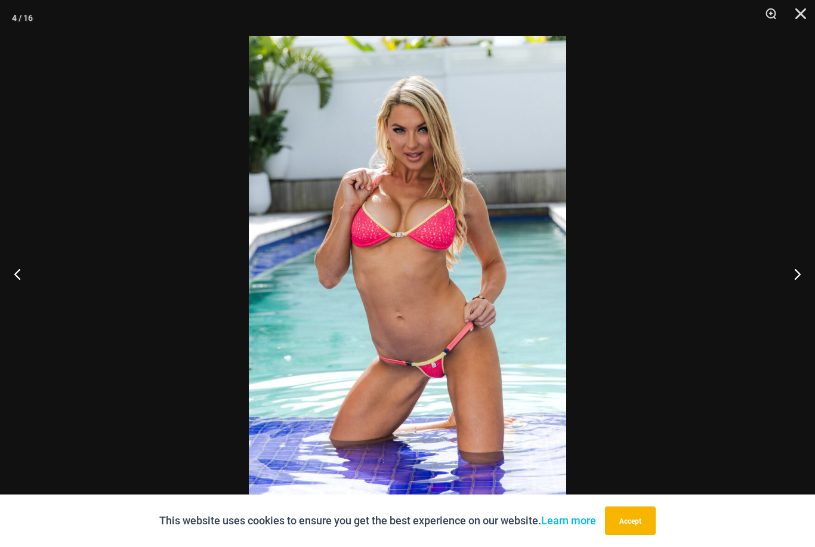
click at [21, 276] on button "Previous" at bounding box center [22, 274] width 45 height 60
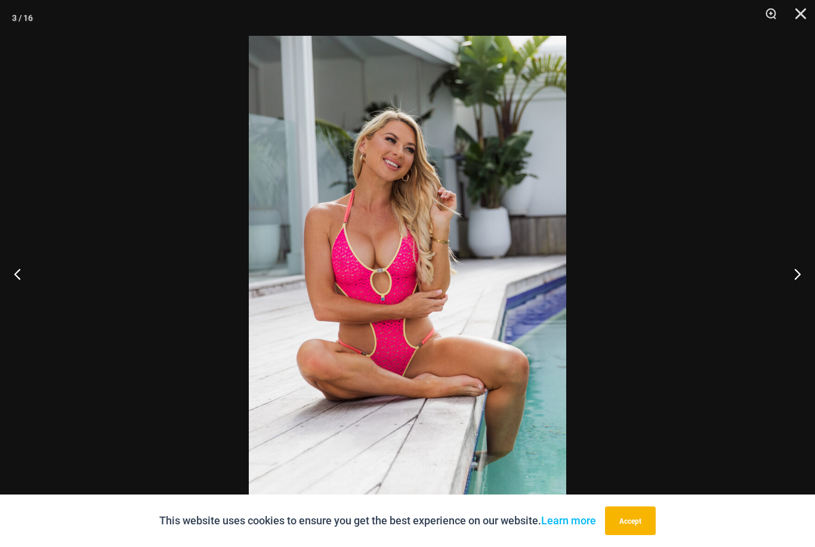
click at [32, 263] on button "Previous" at bounding box center [22, 274] width 45 height 60
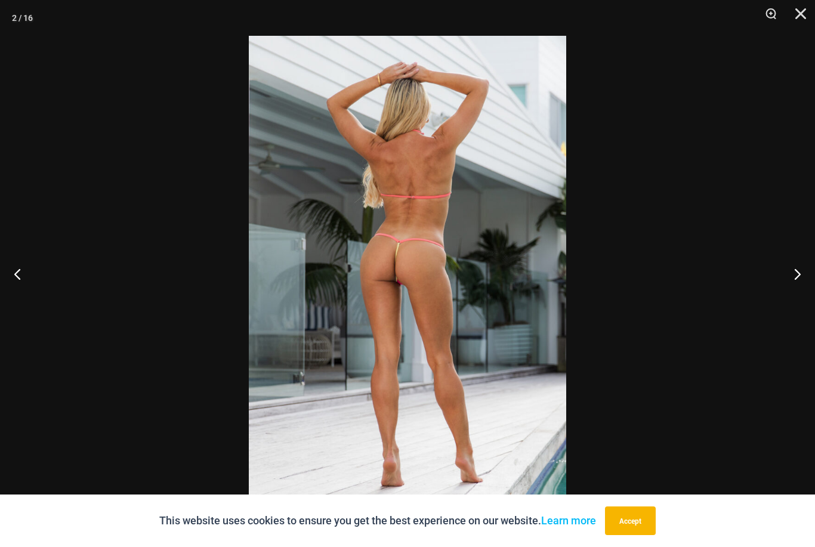
click at [32, 267] on button "Previous" at bounding box center [22, 274] width 45 height 60
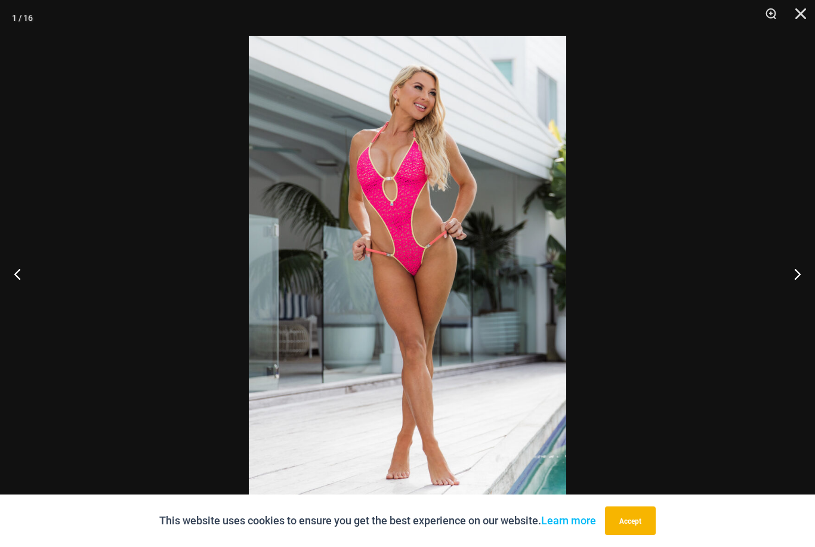
click at [32, 268] on button "Previous" at bounding box center [22, 274] width 45 height 60
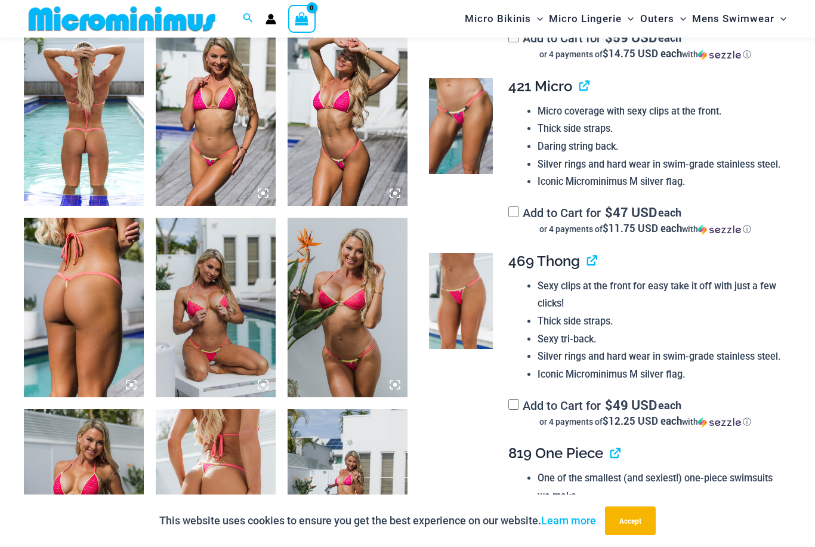
scroll to position [857, 0]
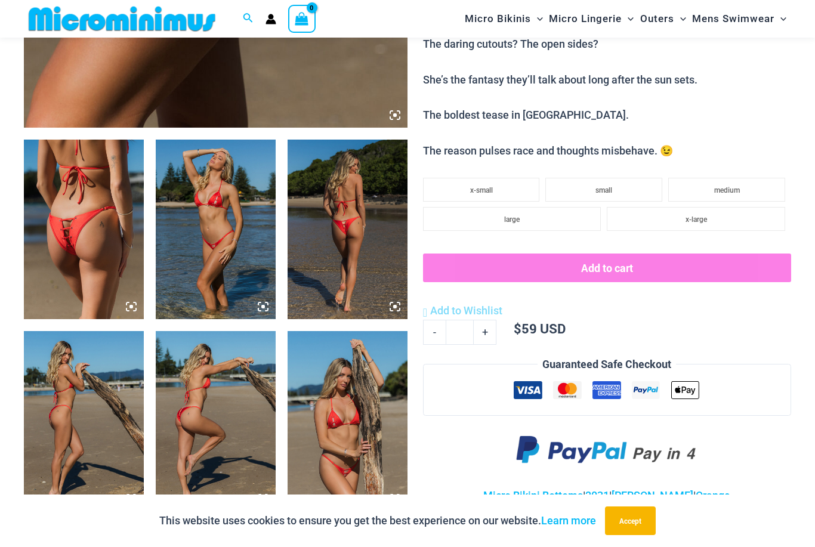
scroll to position [571, 0]
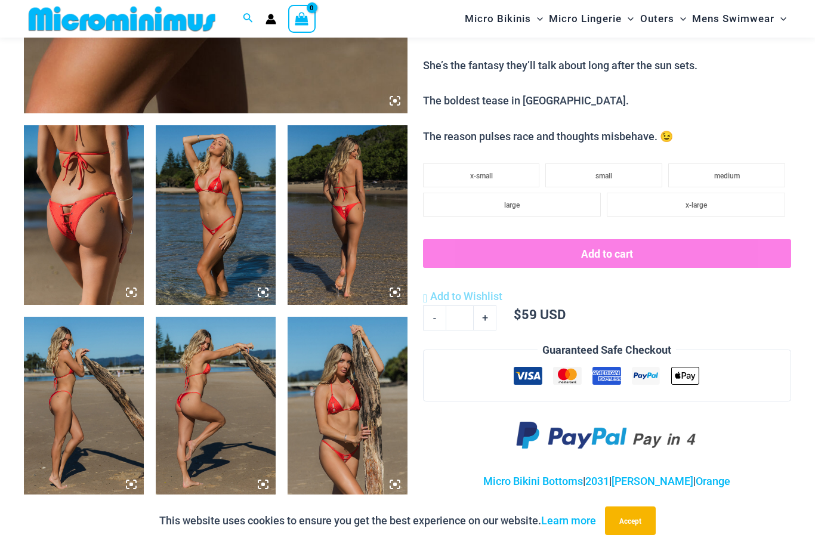
click at [93, 222] on img at bounding box center [84, 215] width 120 height 180
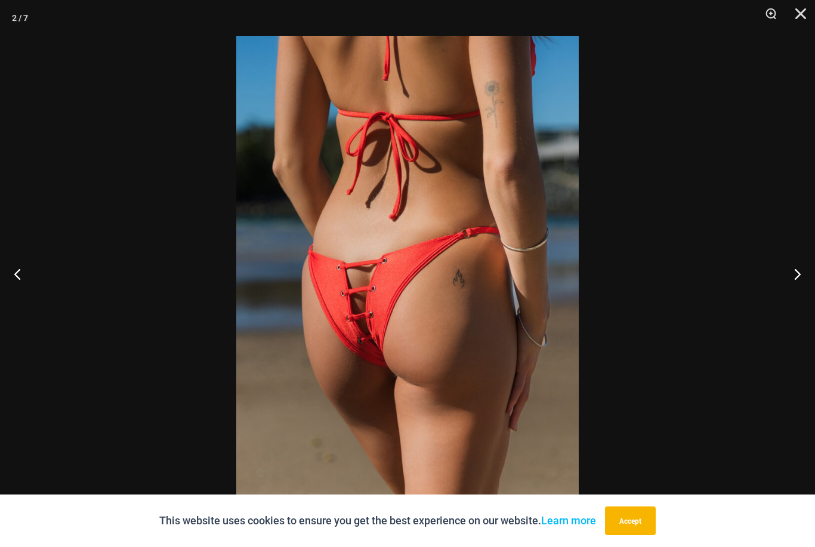
click at [20, 294] on button "Previous" at bounding box center [22, 274] width 45 height 60
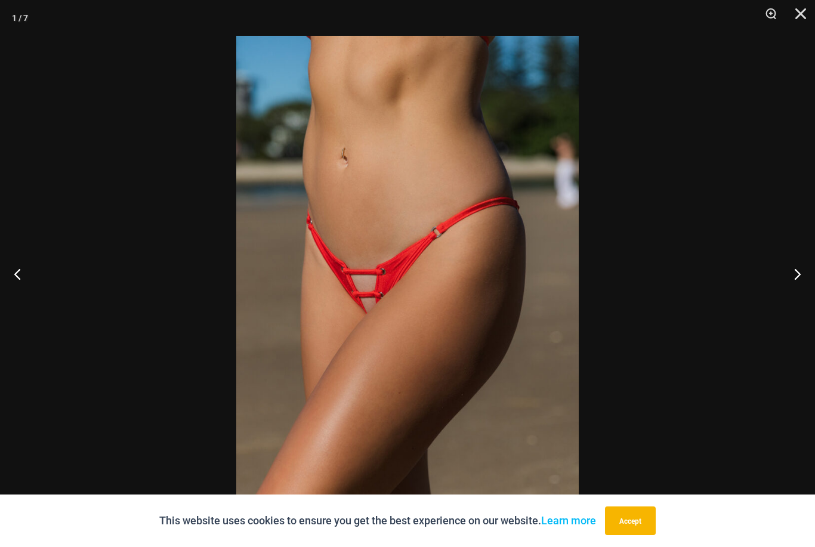
click at [33, 271] on button "Previous" at bounding box center [22, 274] width 45 height 60
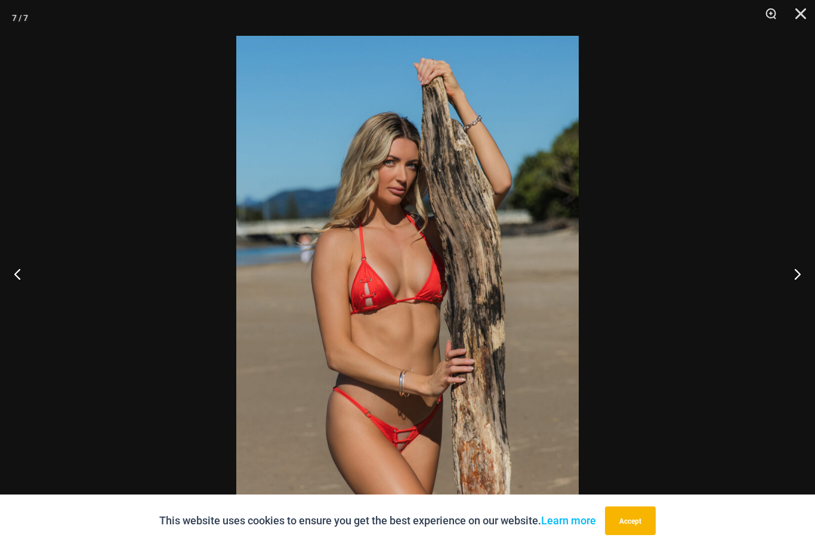
click at [39, 281] on button "Previous" at bounding box center [22, 274] width 45 height 60
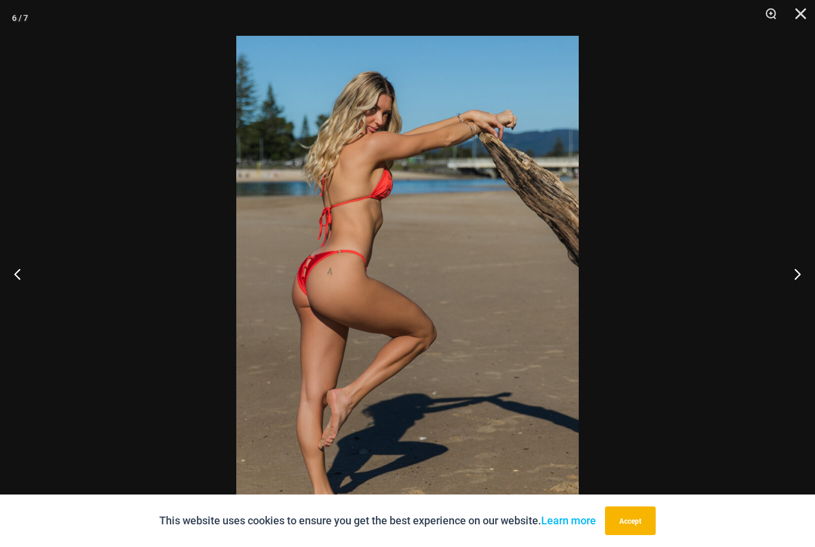
click at [41, 279] on button "Previous" at bounding box center [22, 274] width 45 height 60
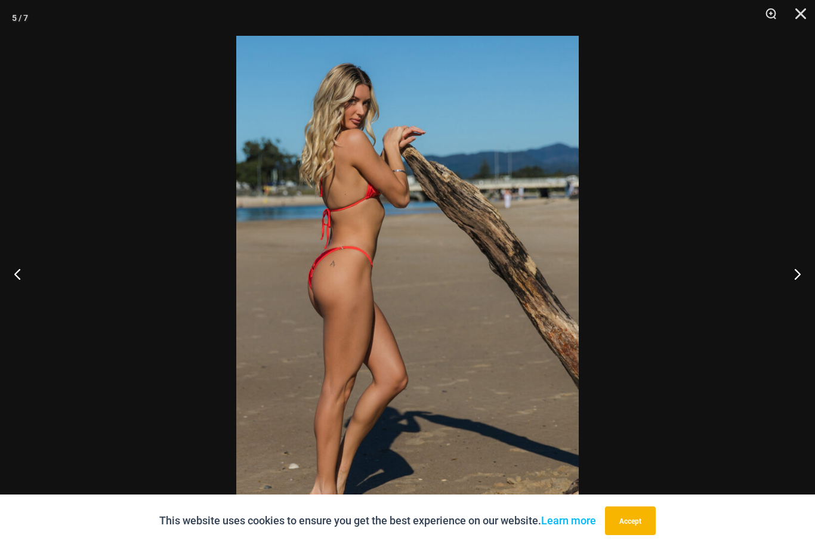
click at [40, 280] on button "Previous" at bounding box center [22, 274] width 45 height 60
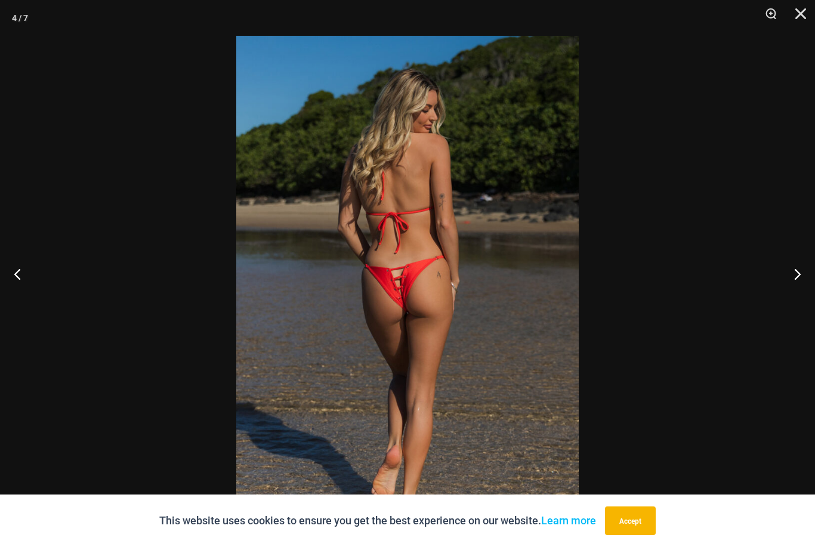
click at [43, 278] on button "Previous" at bounding box center [22, 274] width 45 height 60
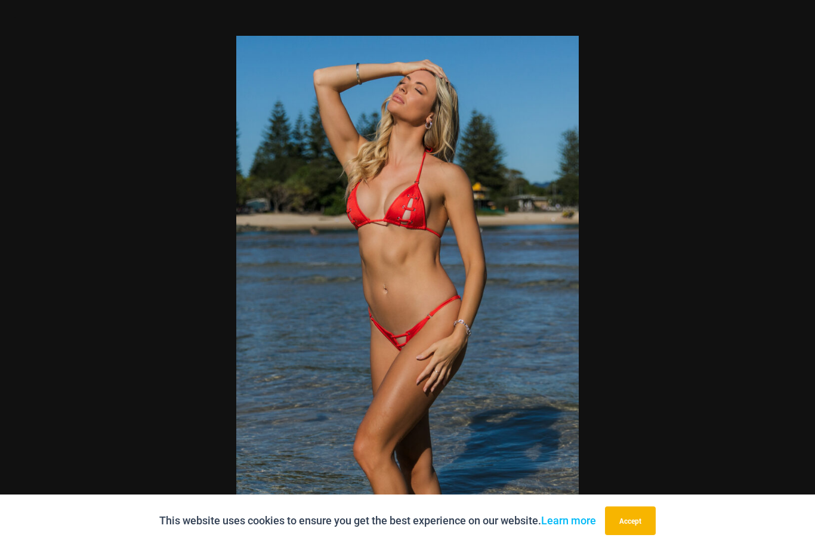
click at [53, 279] on div at bounding box center [407, 273] width 815 height 547
click at [56, 276] on div at bounding box center [407, 273] width 815 height 547
click at [51, 274] on div at bounding box center [407, 273] width 815 height 547
click at [49, 265] on div at bounding box center [407, 273] width 815 height 547
click at [56, 271] on div at bounding box center [407, 273] width 815 height 547
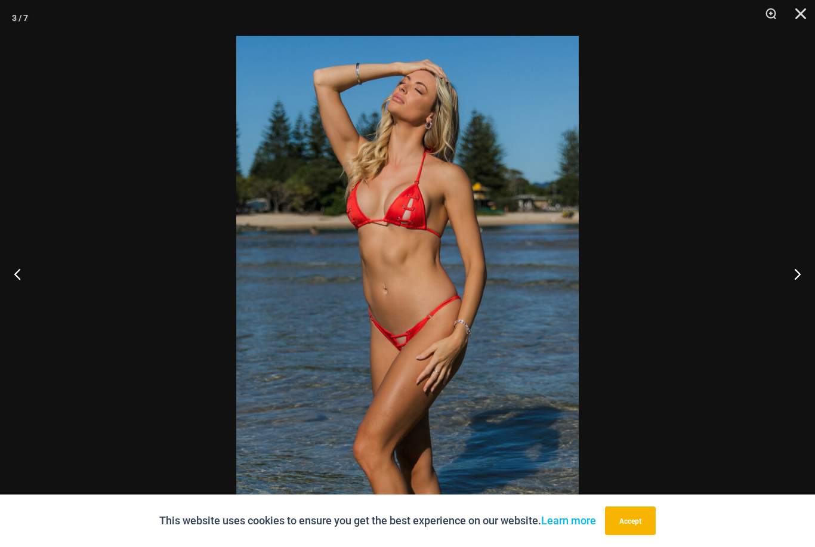
click at [33, 283] on button "Previous" at bounding box center [22, 274] width 45 height 60
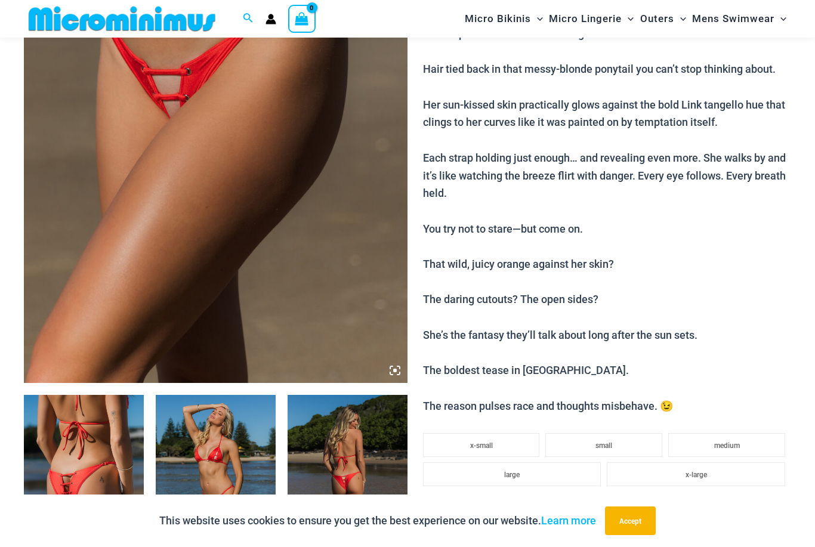
scroll to position [292, 0]
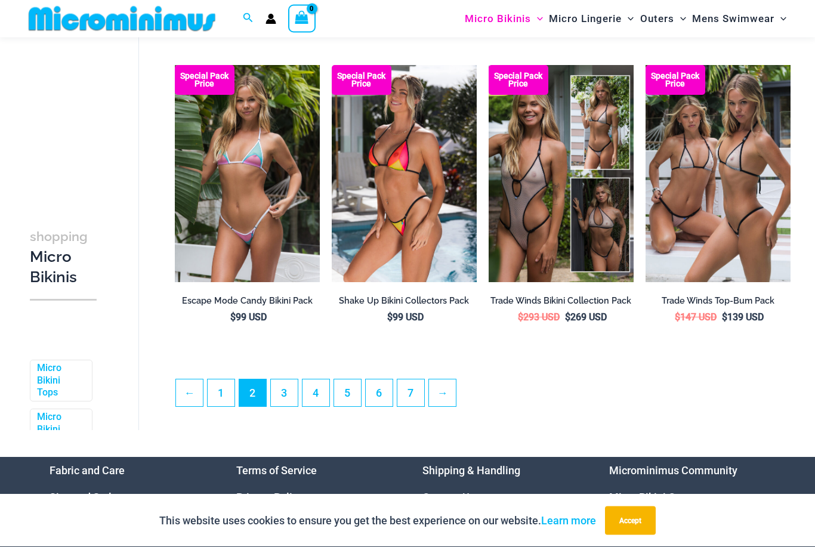
scroll to position [2439, 0]
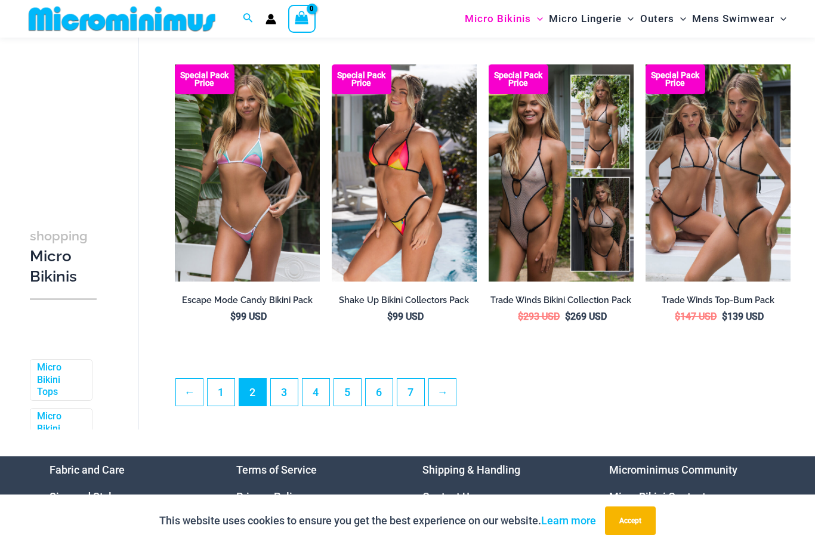
click at [284, 395] on link "3" at bounding box center [284, 392] width 27 height 27
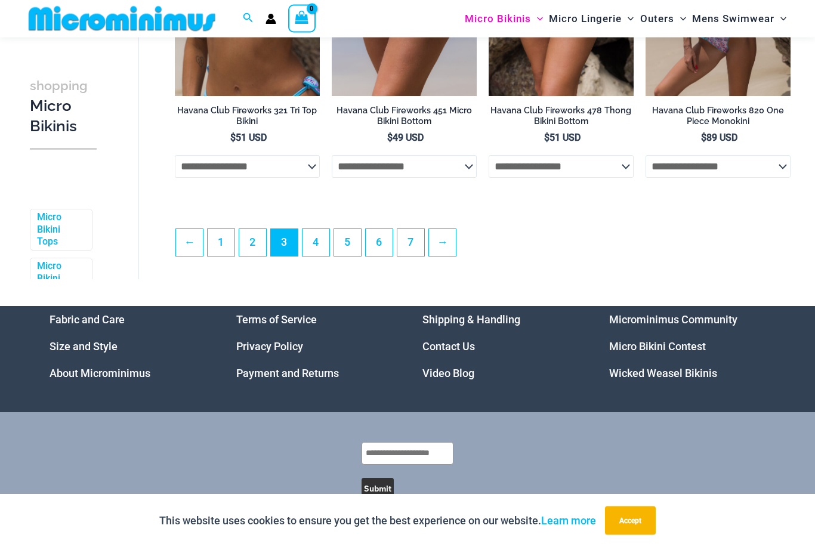
scroll to position [2625, 0]
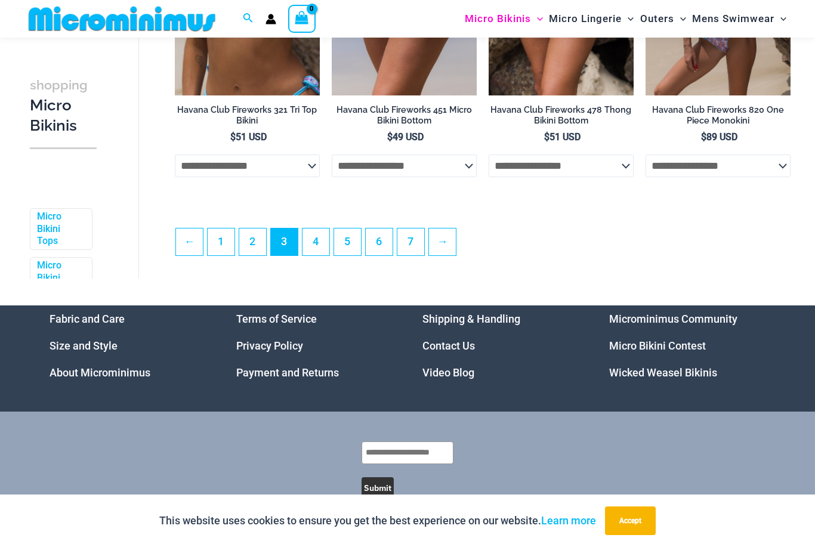
click at [317, 250] on link "4" at bounding box center [315, 241] width 27 height 27
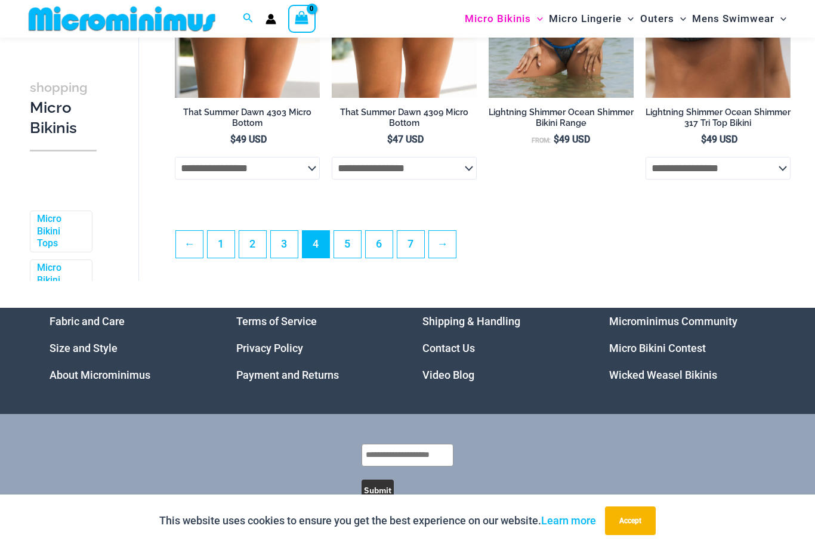
scroll to position [2625, 0]
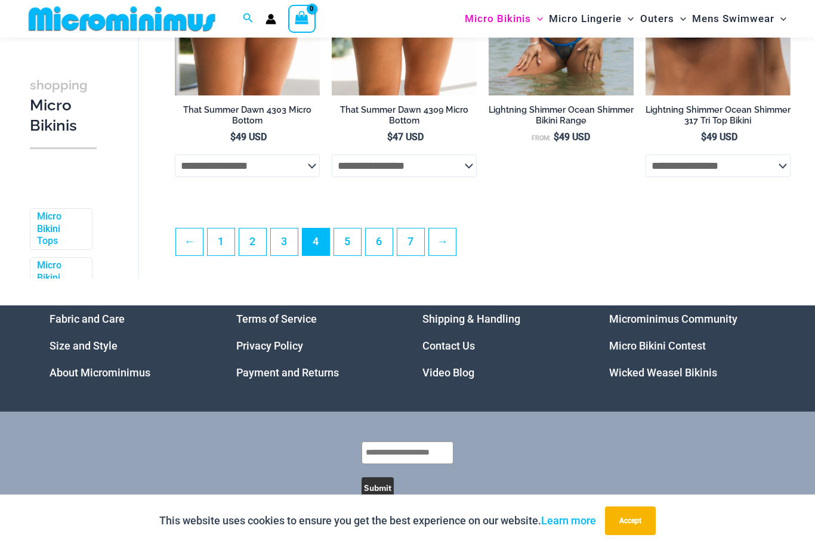
click at [356, 245] on link "5" at bounding box center [347, 241] width 27 height 27
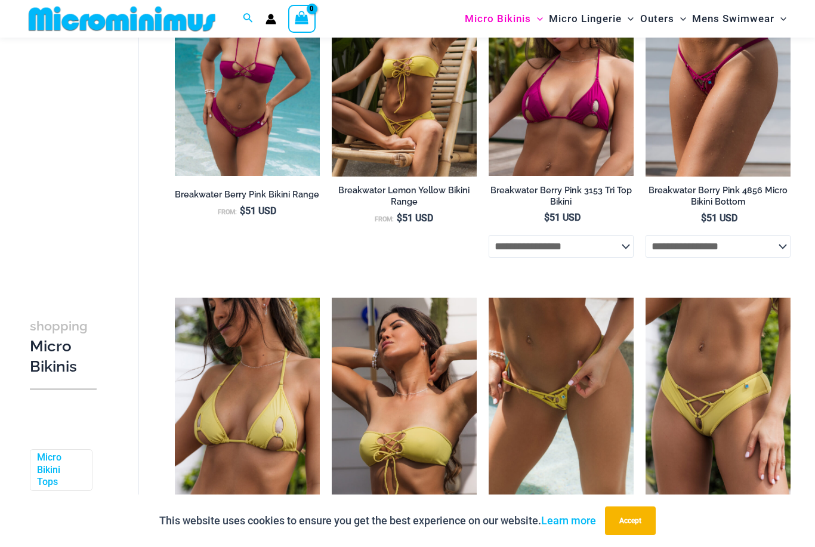
scroll to position [1859, 0]
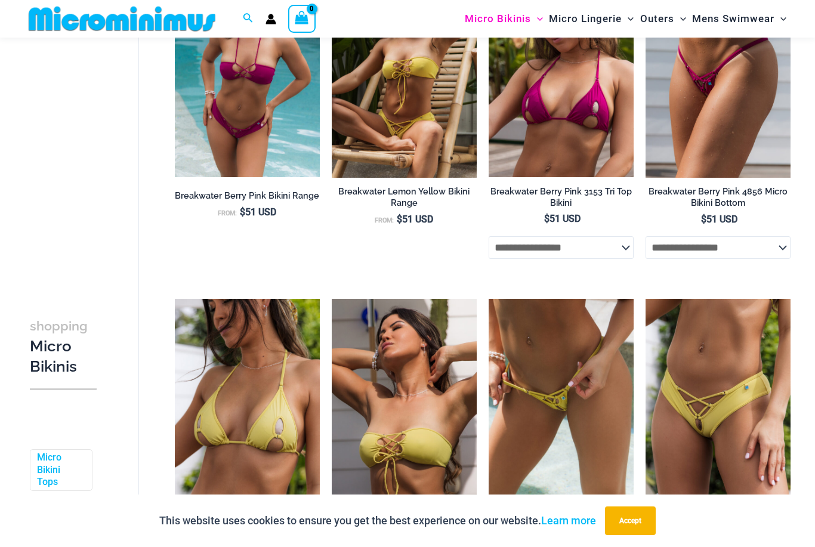
click at [722, 223] on bdi "$ 51 USD" at bounding box center [719, 218] width 36 height 11
click at [728, 253] on select "**********" at bounding box center [717, 247] width 145 height 23
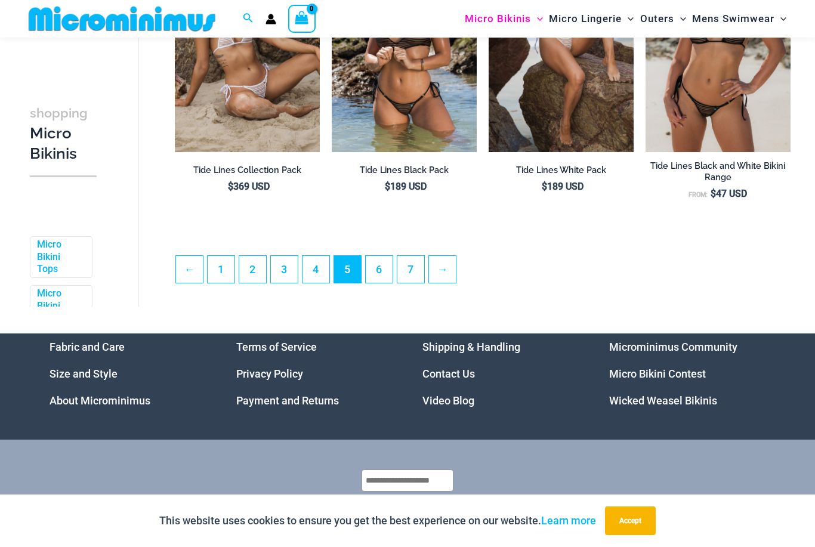
scroll to position [2588, 0]
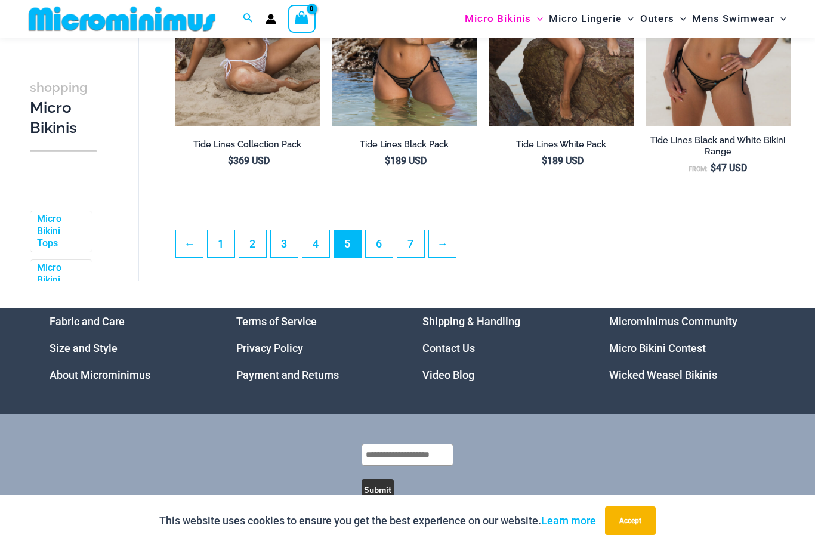
click at [383, 246] on link "6" at bounding box center [379, 243] width 27 height 27
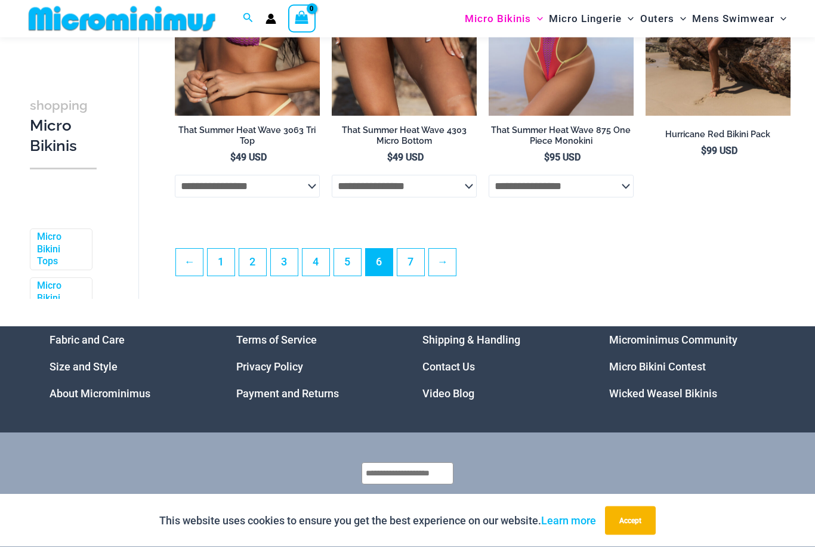
scroll to position [2625, 0]
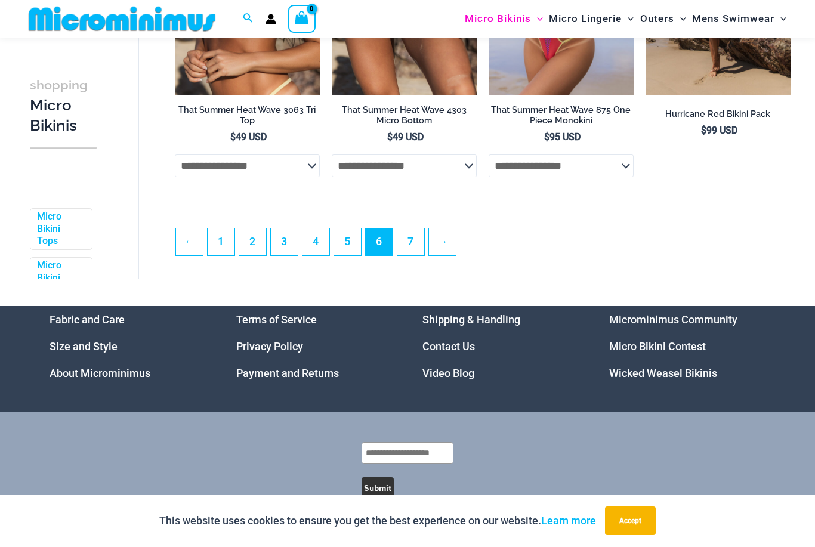
click at [411, 255] on link "7" at bounding box center [410, 241] width 27 height 27
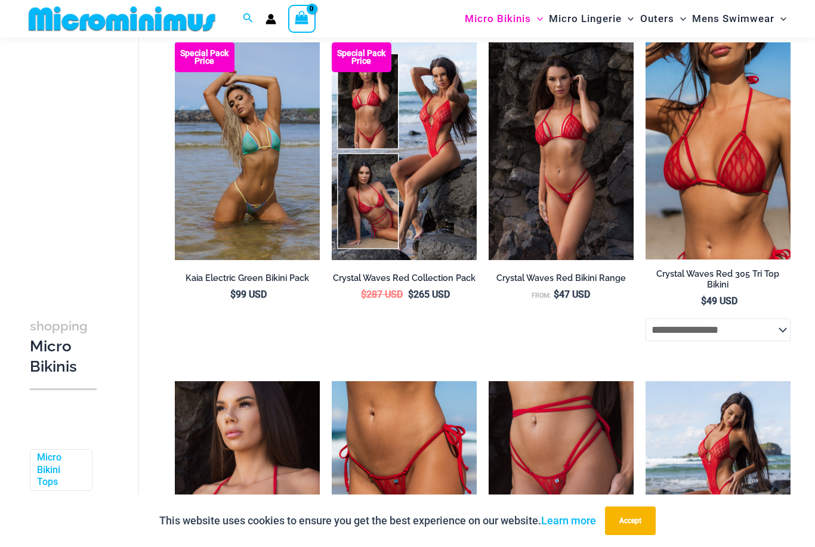
scroll to position [88, 0]
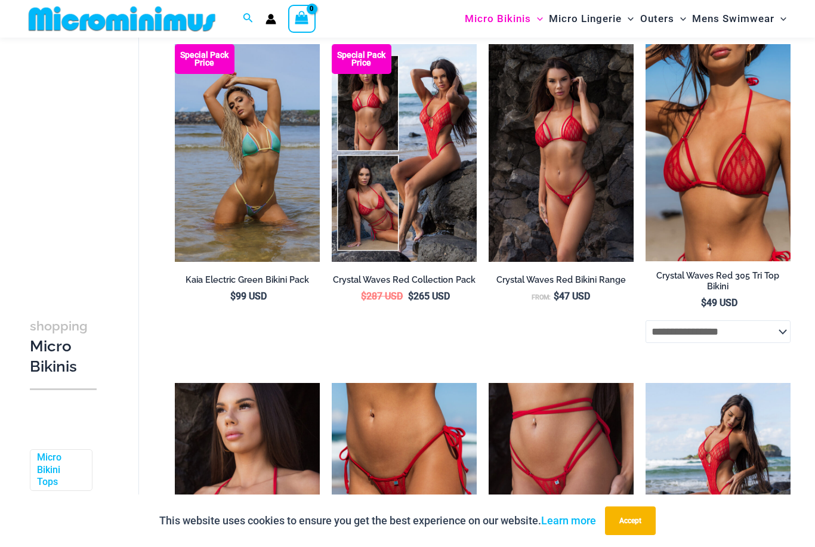
click at [175, 44] on img at bounding box center [175, 44] width 0 height 0
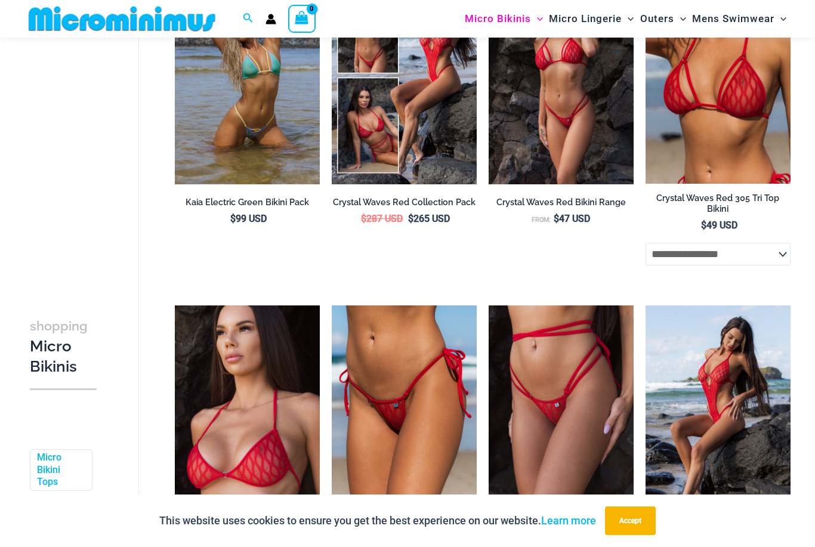
scroll to position [0, 0]
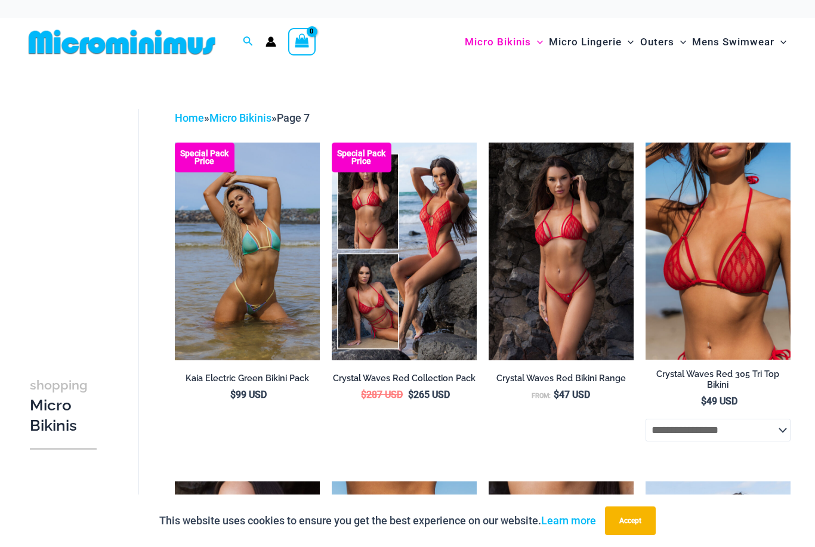
click at [595, 41] on span "Micro Lingerie" at bounding box center [585, 42] width 73 height 30
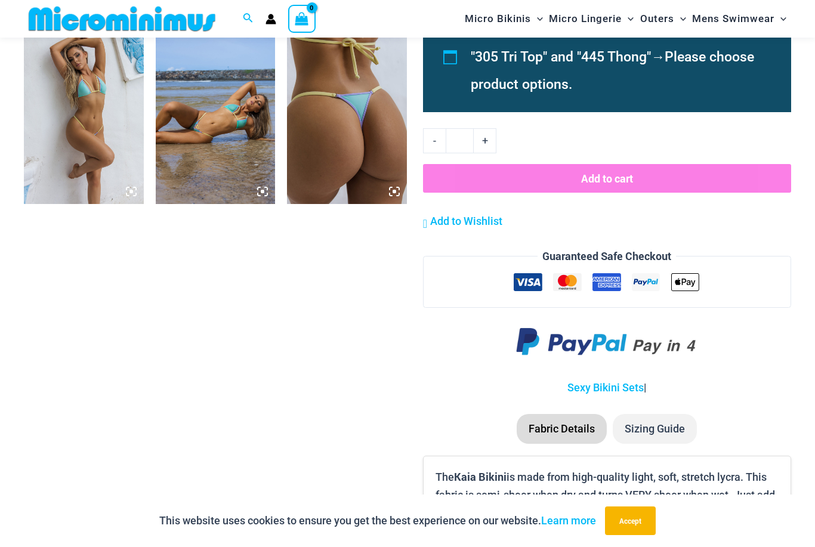
scroll to position [849, 0]
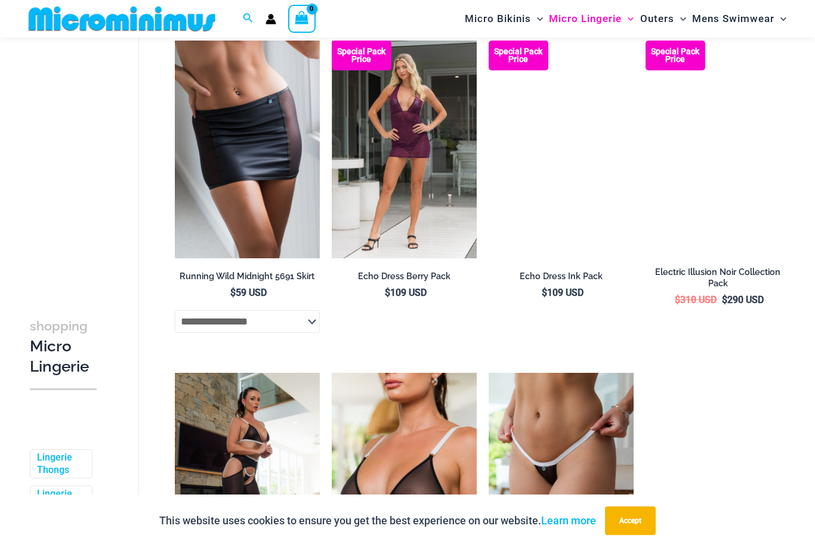
scroll to position [1531, 0]
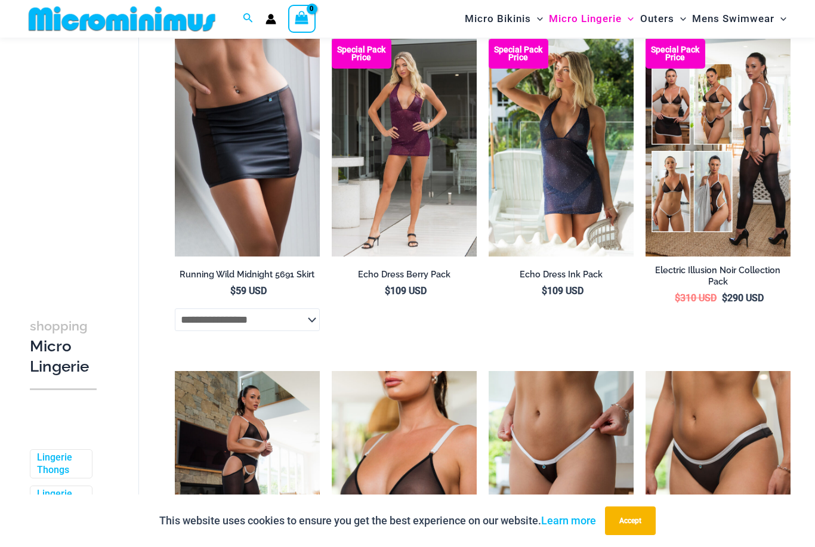
click at [332, 39] on img at bounding box center [332, 39] width 0 height 0
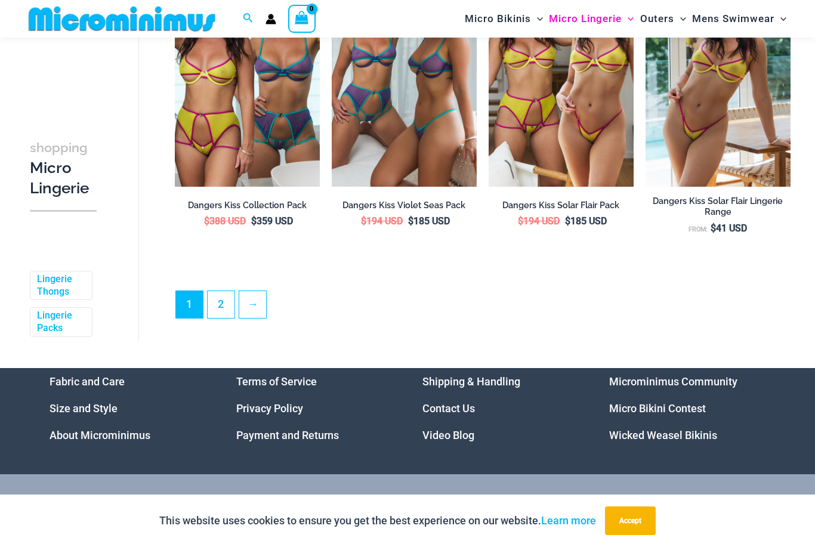
scroll to position [2668, 0]
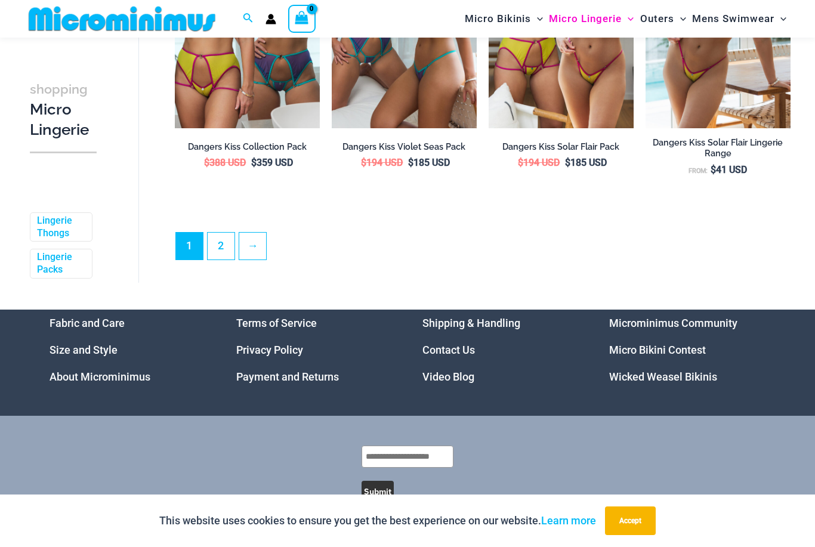
click at [209, 242] on link "2" at bounding box center [221, 246] width 27 height 27
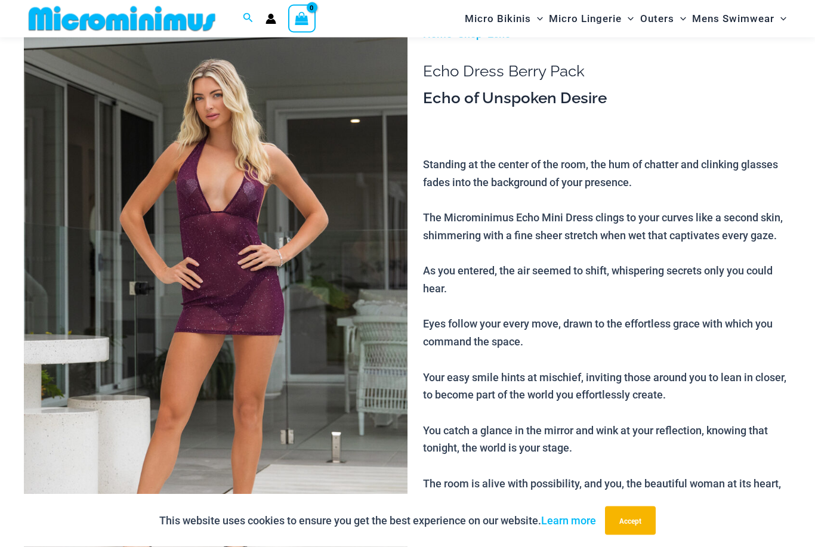
scroll to position [83, 0]
click at [235, 203] on img at bounding box center [215, 312] width 383 height 575
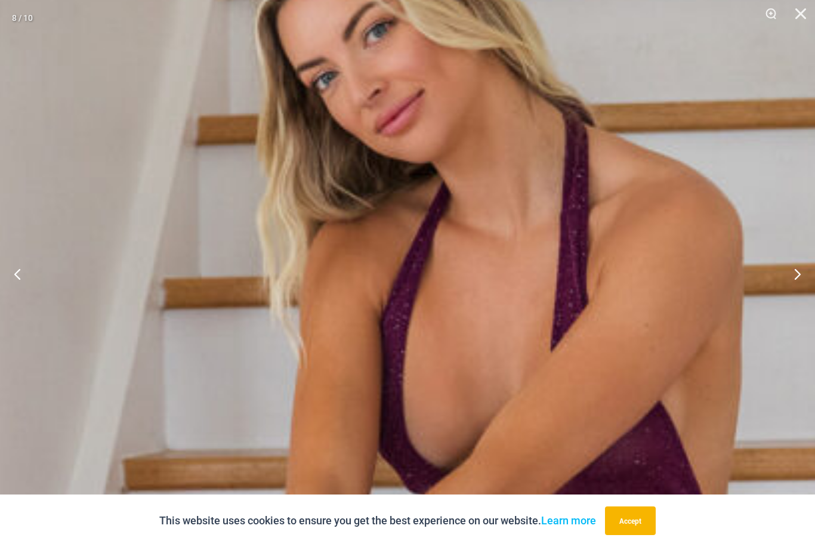
click at [790, 301] on button "Next" at bounding box center [792, 274] width 45 height 60
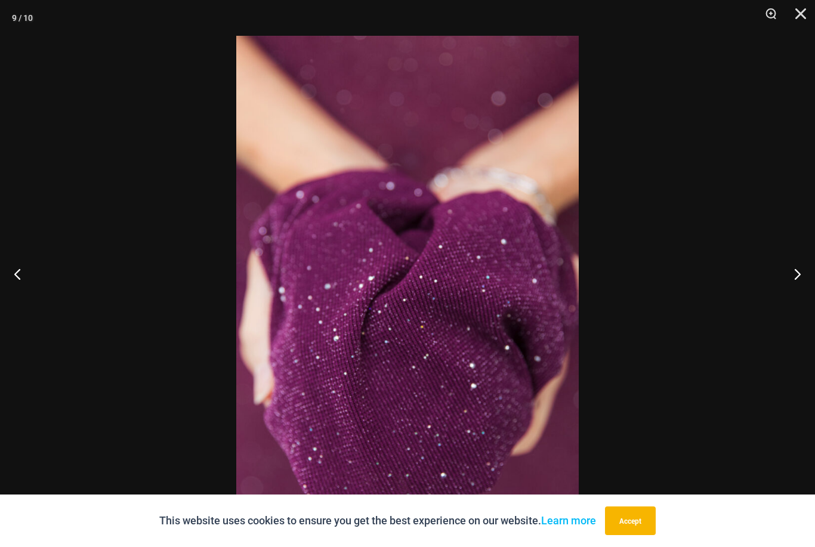
click at [791, 286] on button "Next" at bounding box center [792, 274] width 45 height 60
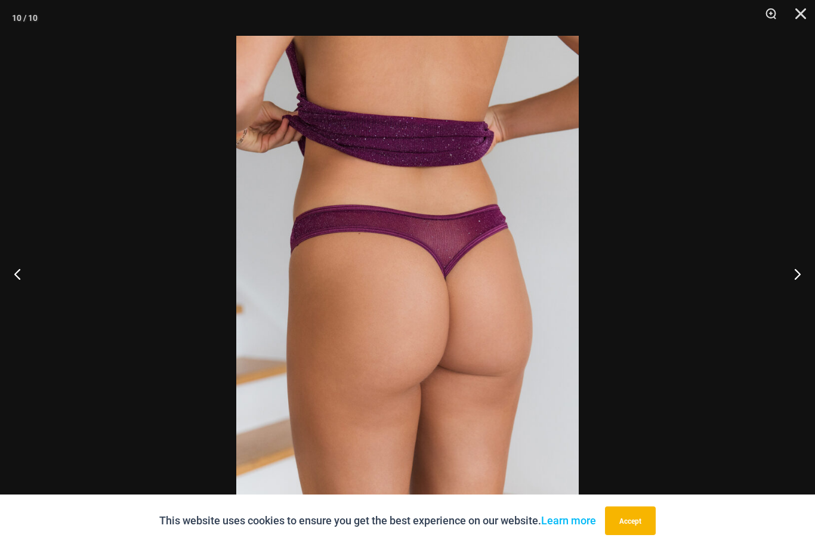
click at [794, 298] on button "Next" at bounding box center [792, 274] width 45 height 60
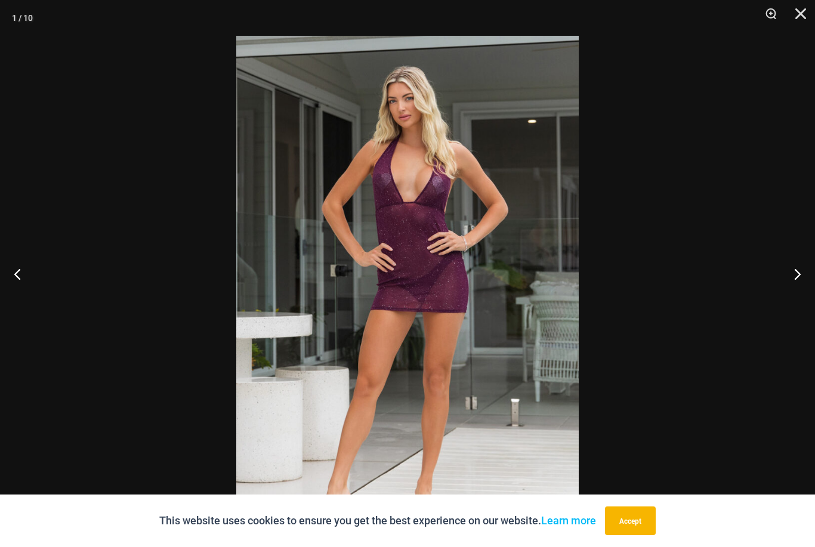
click at [790, 299] on button "Next" at bounding box center [792, 274] width 45 height 60
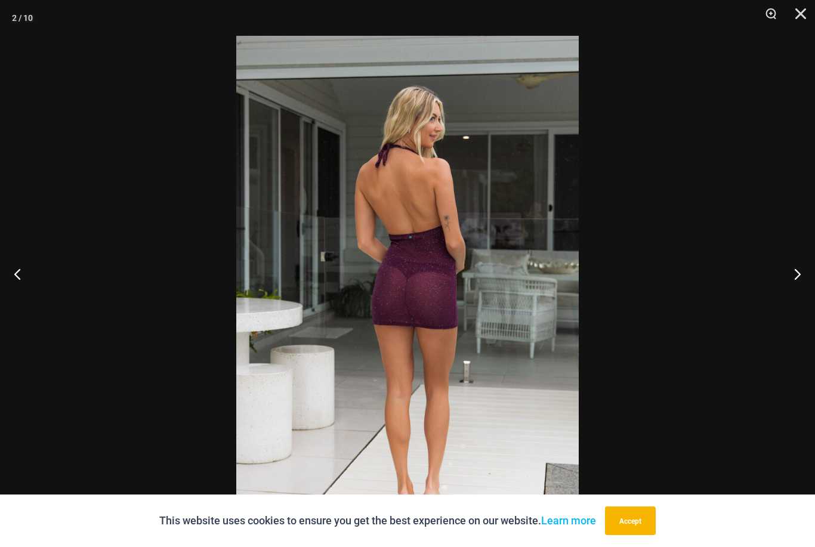
click at [790, 299] on button "Next" at bounding box center [792, 274] width 45 height 60
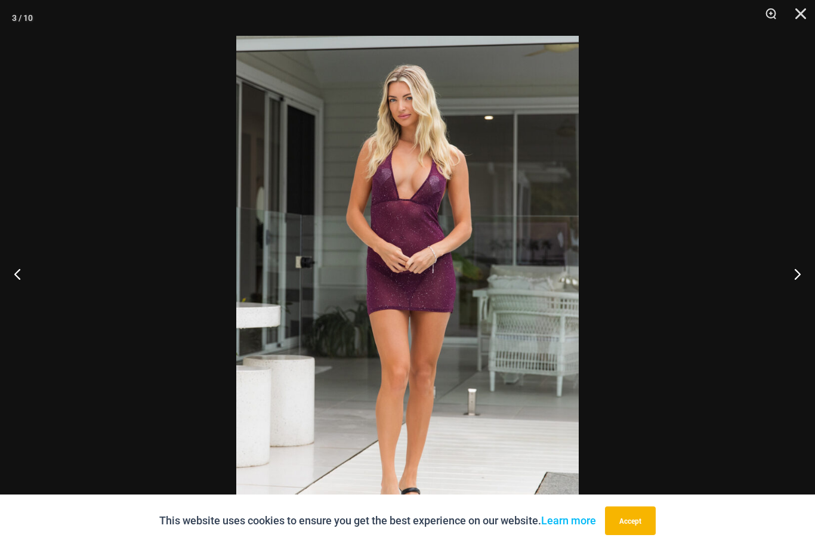
click at [791, 298] on button "Next" at bounding box center [792, 274] width 45 height 60
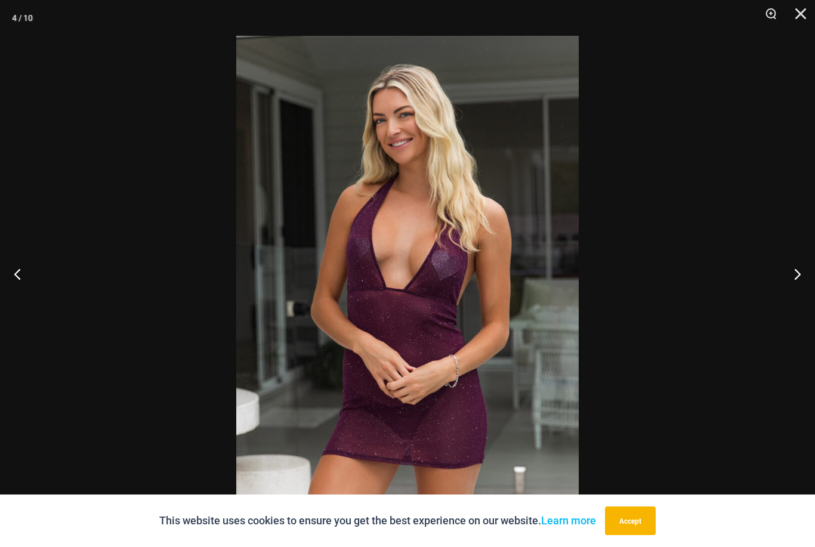
click at [788, 293] on button "Next" at bounding box center [792, 274] width 45 height 60
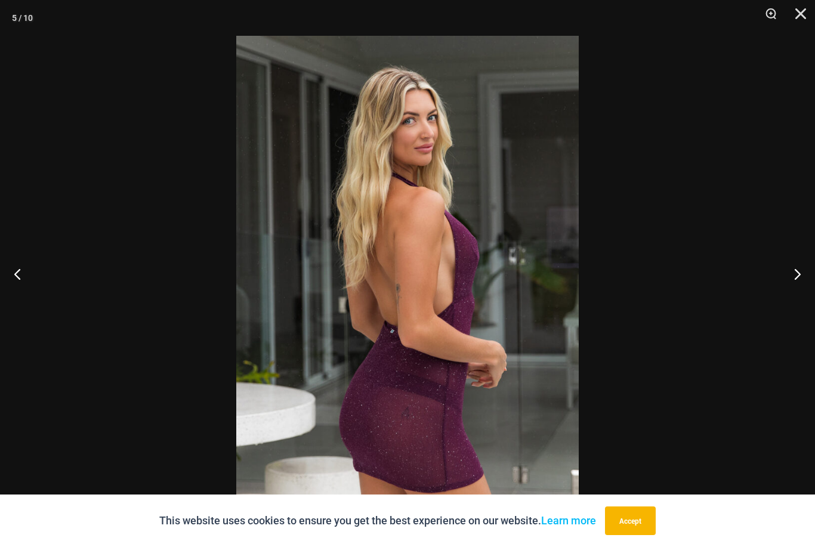
click at [784, 296] on button "Next" at bounding box center [792, 274] width 45 height 60
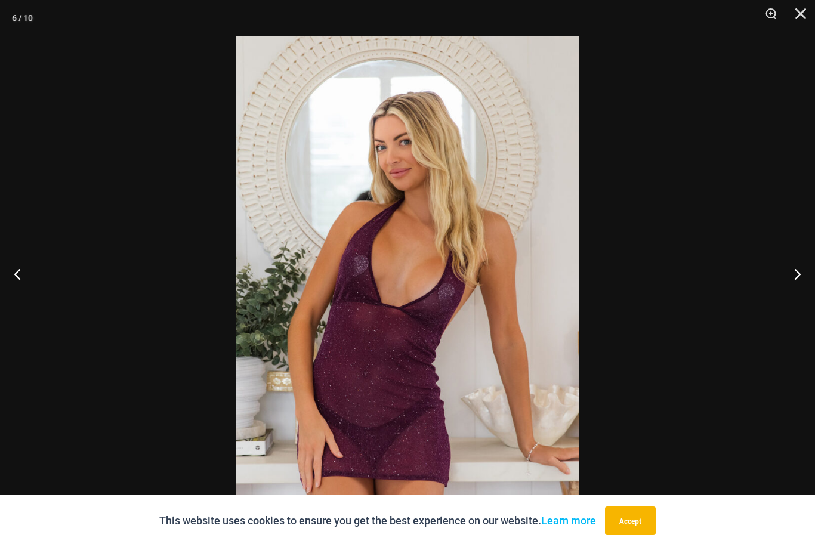
click at [804, 16] on button "Close" at bounding box center [796, 18] width 30 height 36
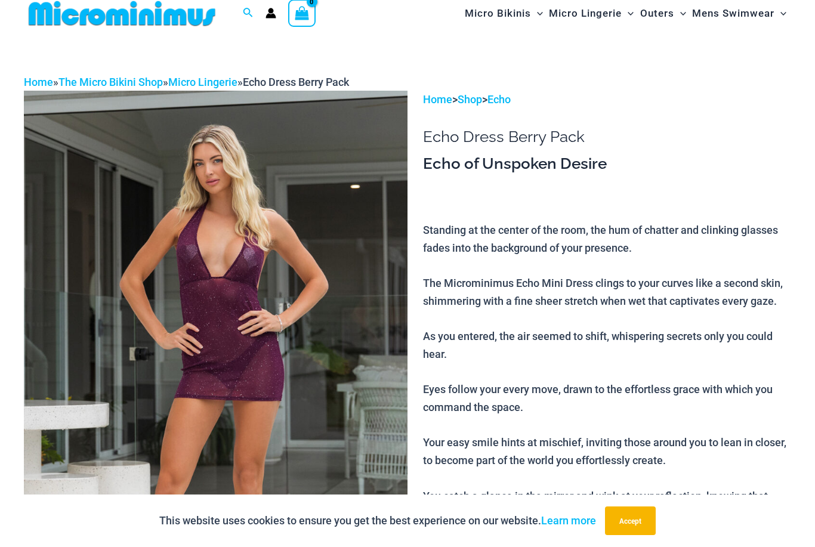
scroll to position [0, 0]
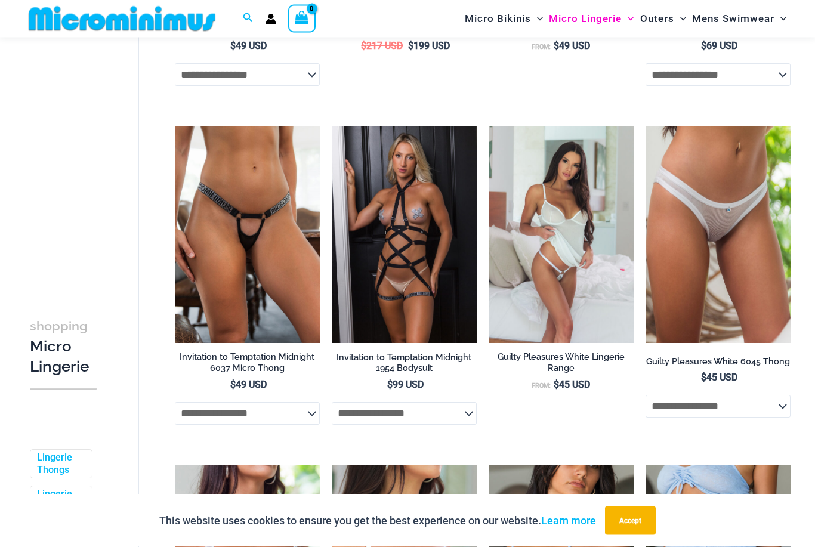
scroll to position [1023, 0]
click at [734, 18] on span "Mens Swimwear" at bounding box center [733, 19] width 82 height 30
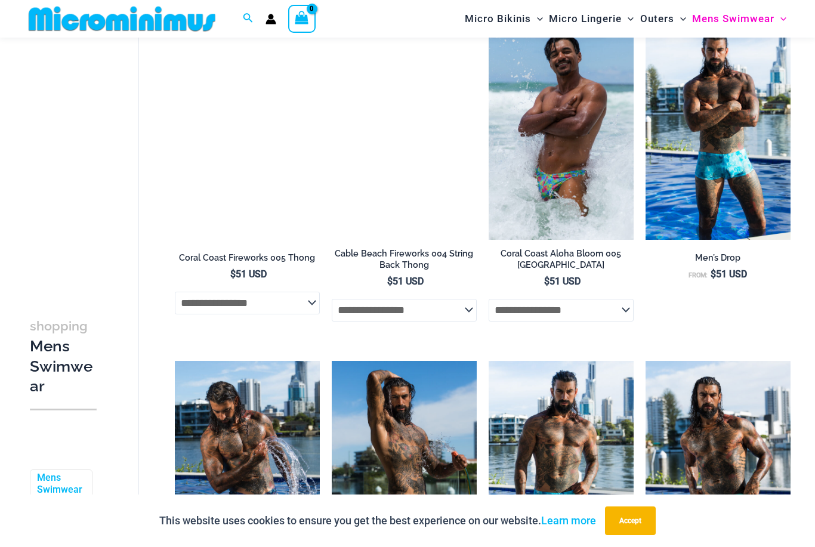
scroll to position [1219, 0]
